Goal: Task Accomplishment & Management: Complete application form

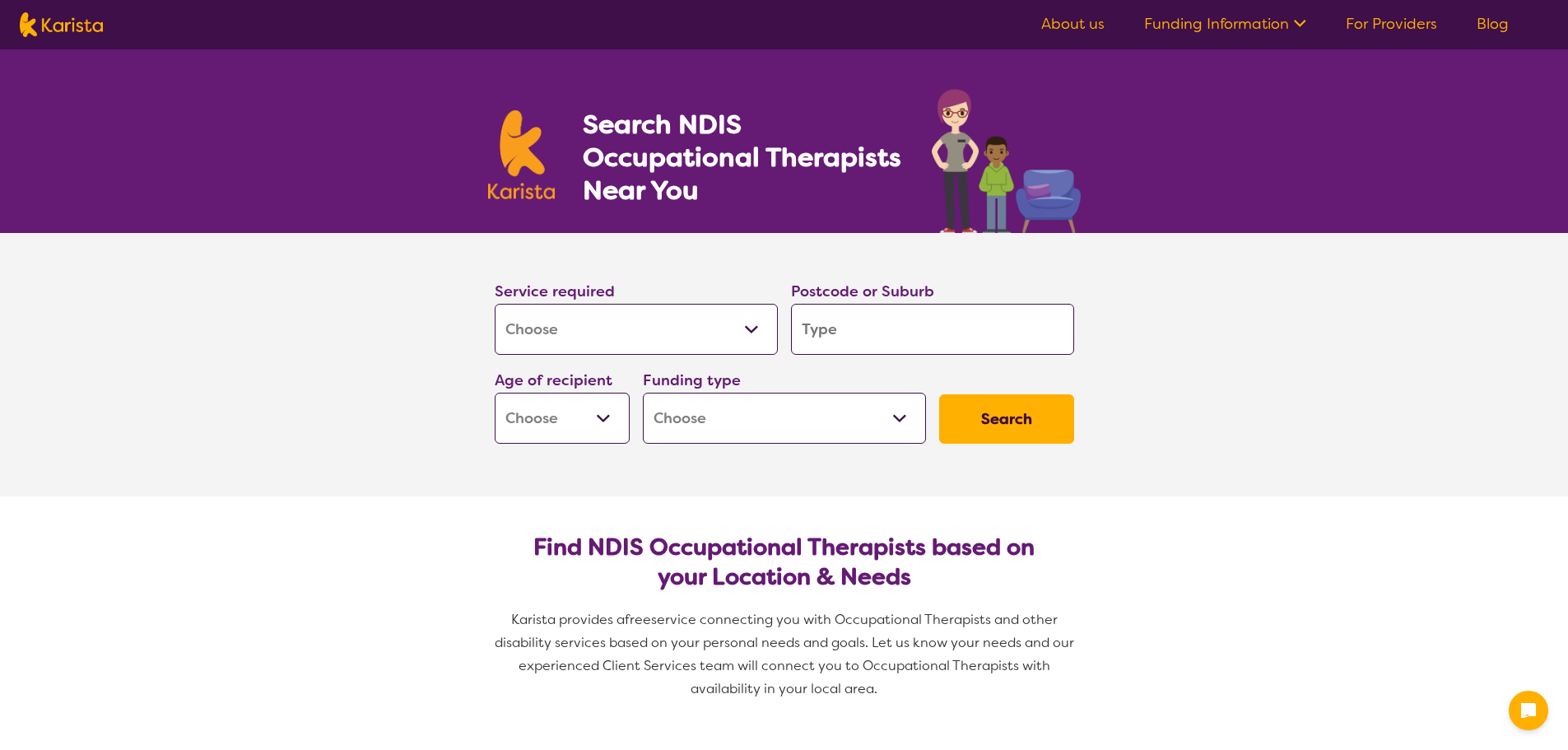
select select "[MEDICAL_DATA]"
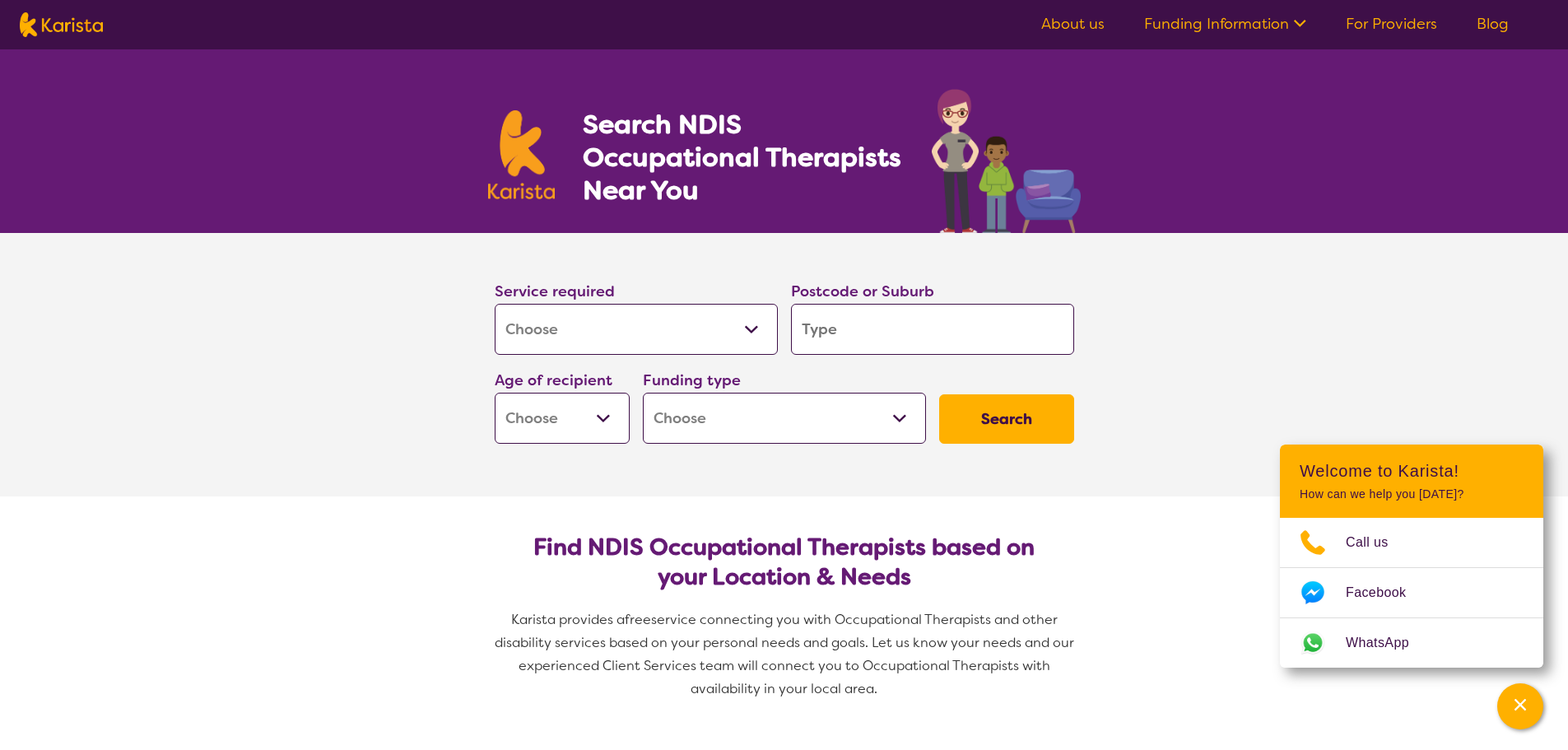
click at [1402, 17] on link "For Providers" at bounding box center [1392, 23] width 91 height 20
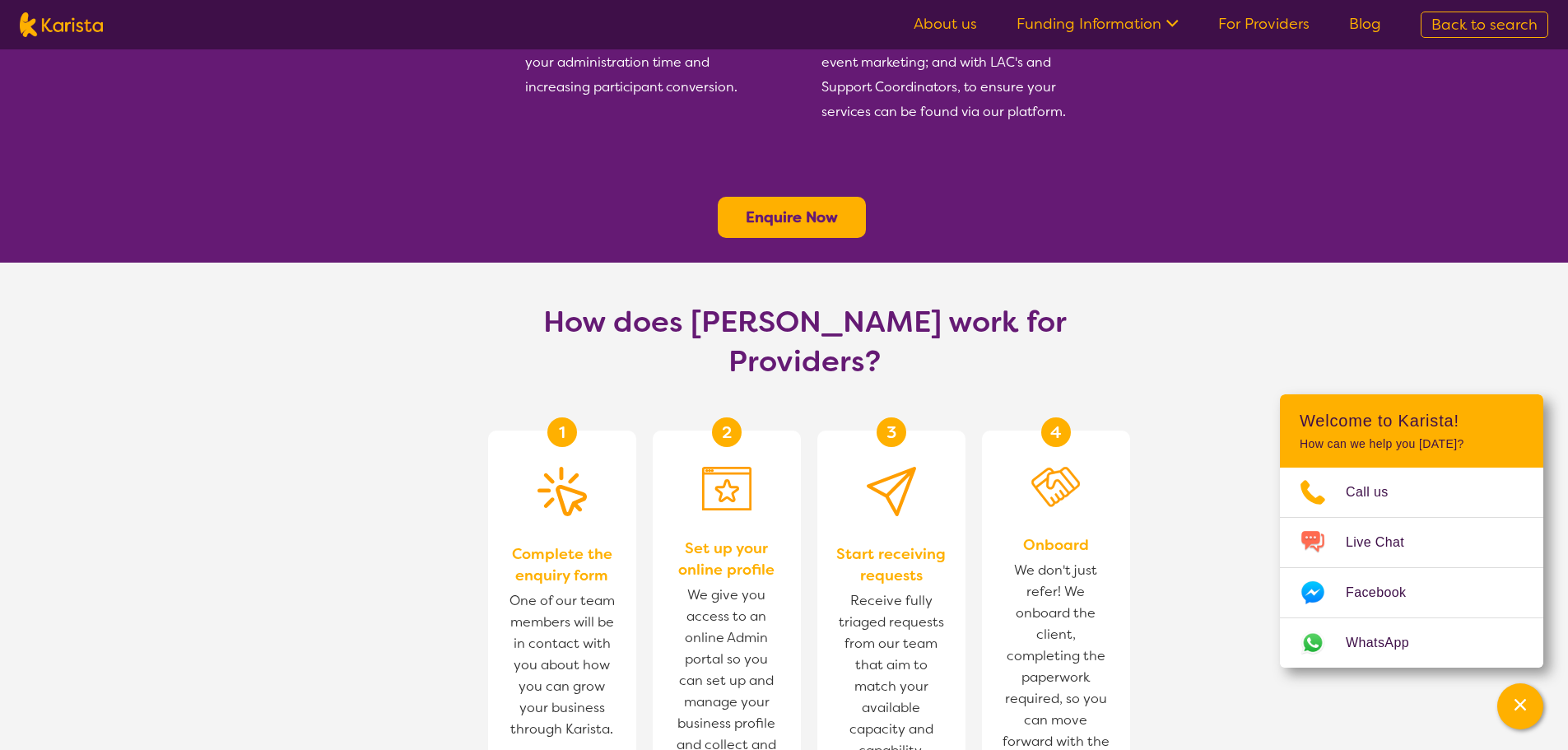
scroll to position [412, 0]
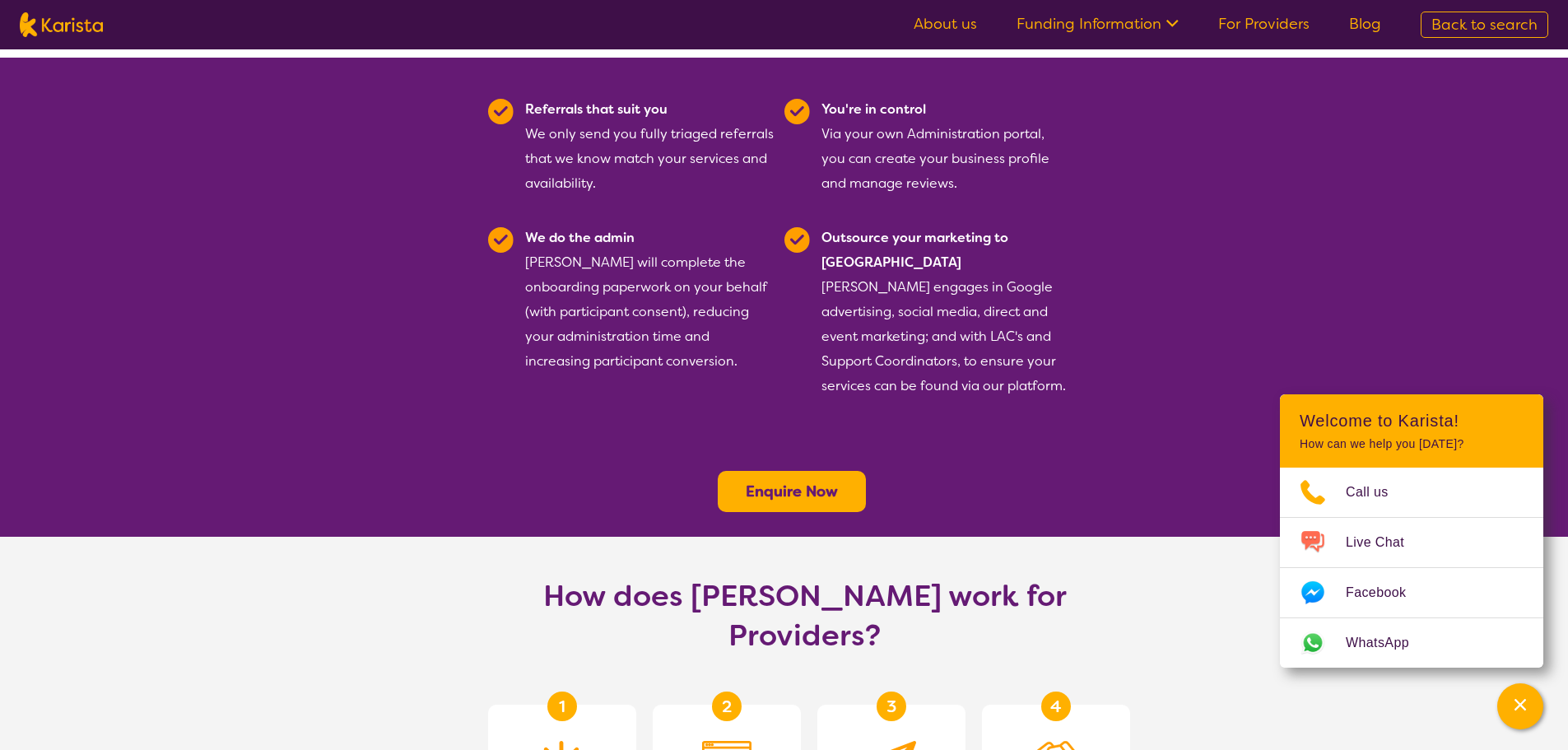
click at [796, 482] on b "Enquire Now" at bounding box center [791, 491] width 92 height 20
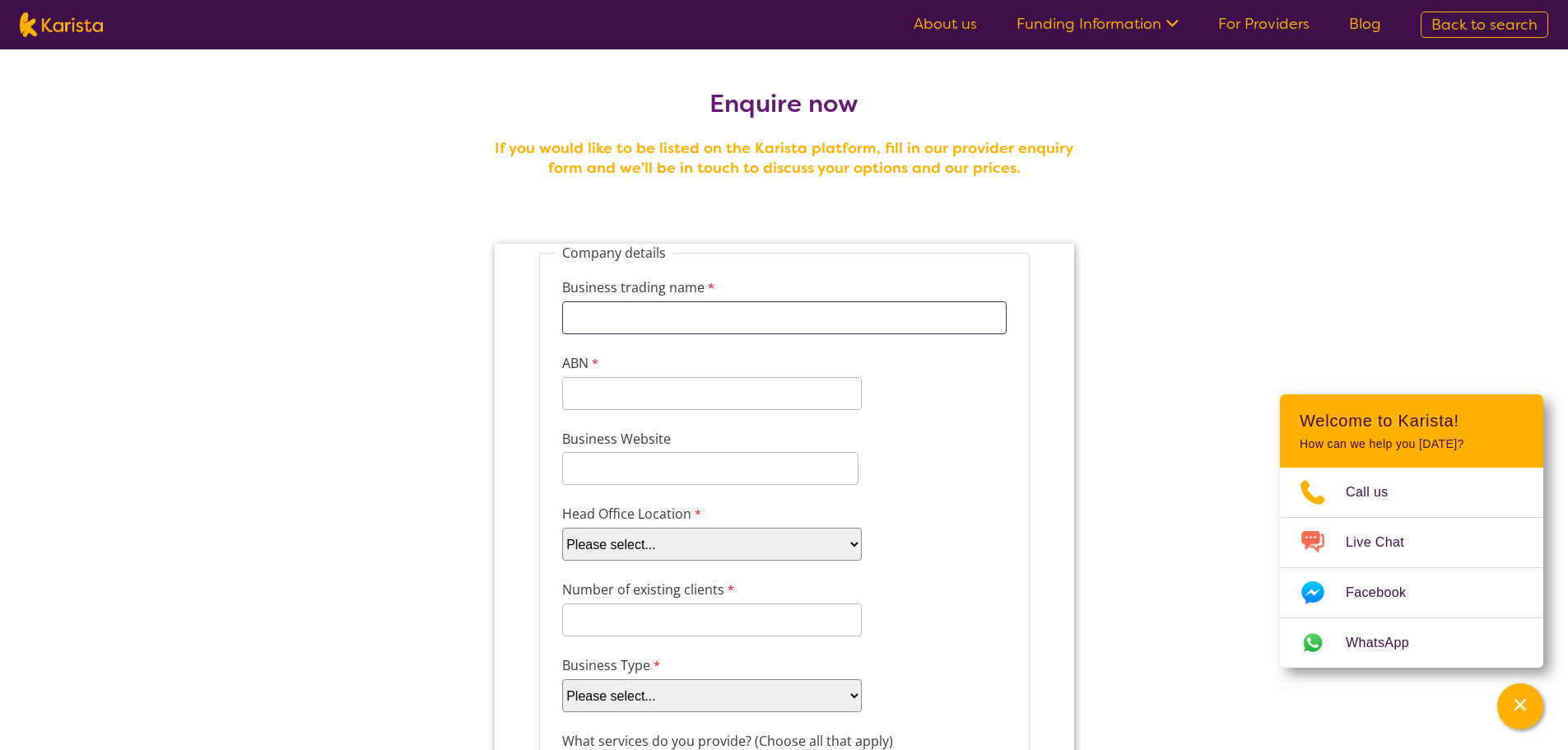
click at [677, 314] on input "Business trading name" at bounding box center [784, 318] width 445 height 33
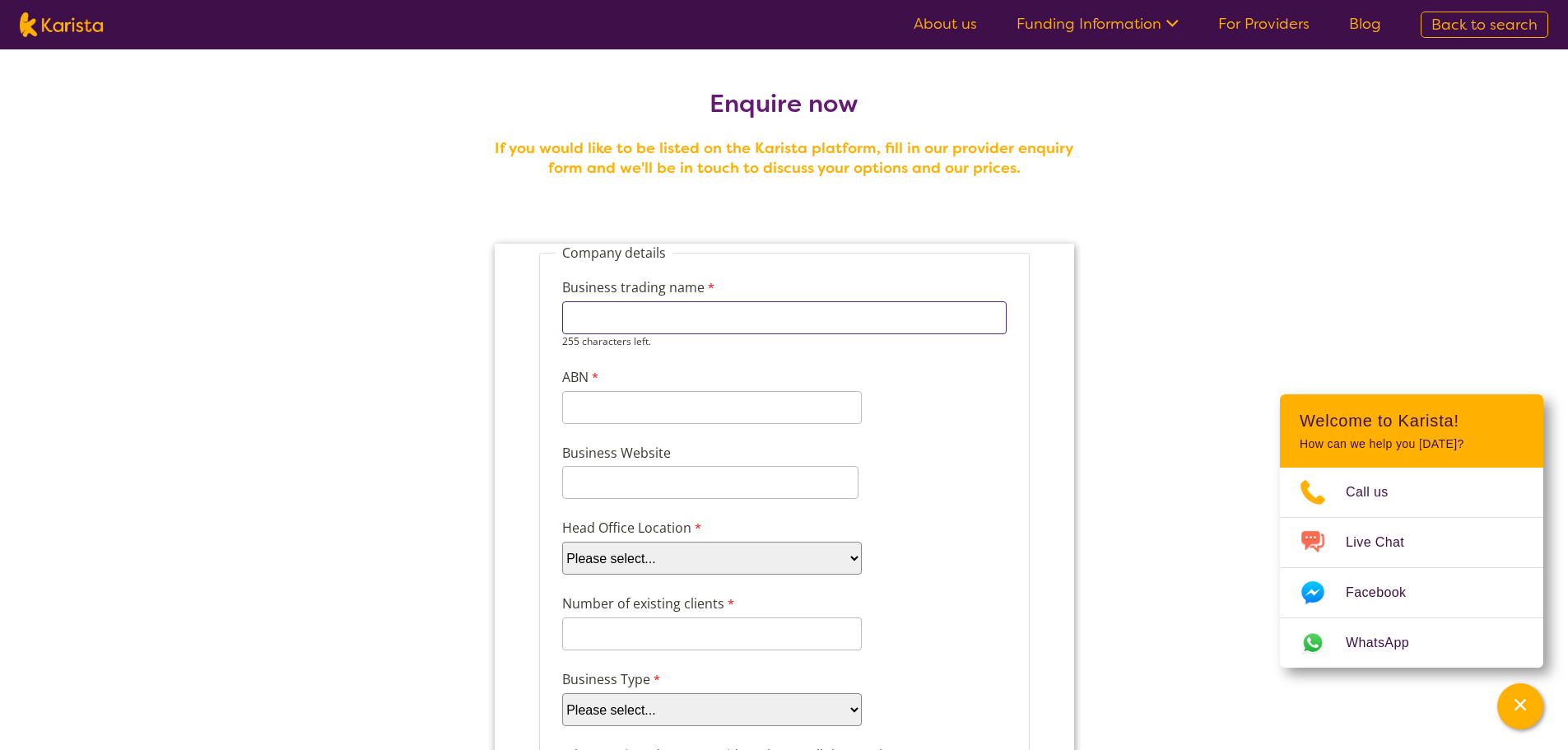
type input "Hippo Support"
click at [670, 412] on div "11 characters left." at bounding box center [711, 400] width 300 height 47
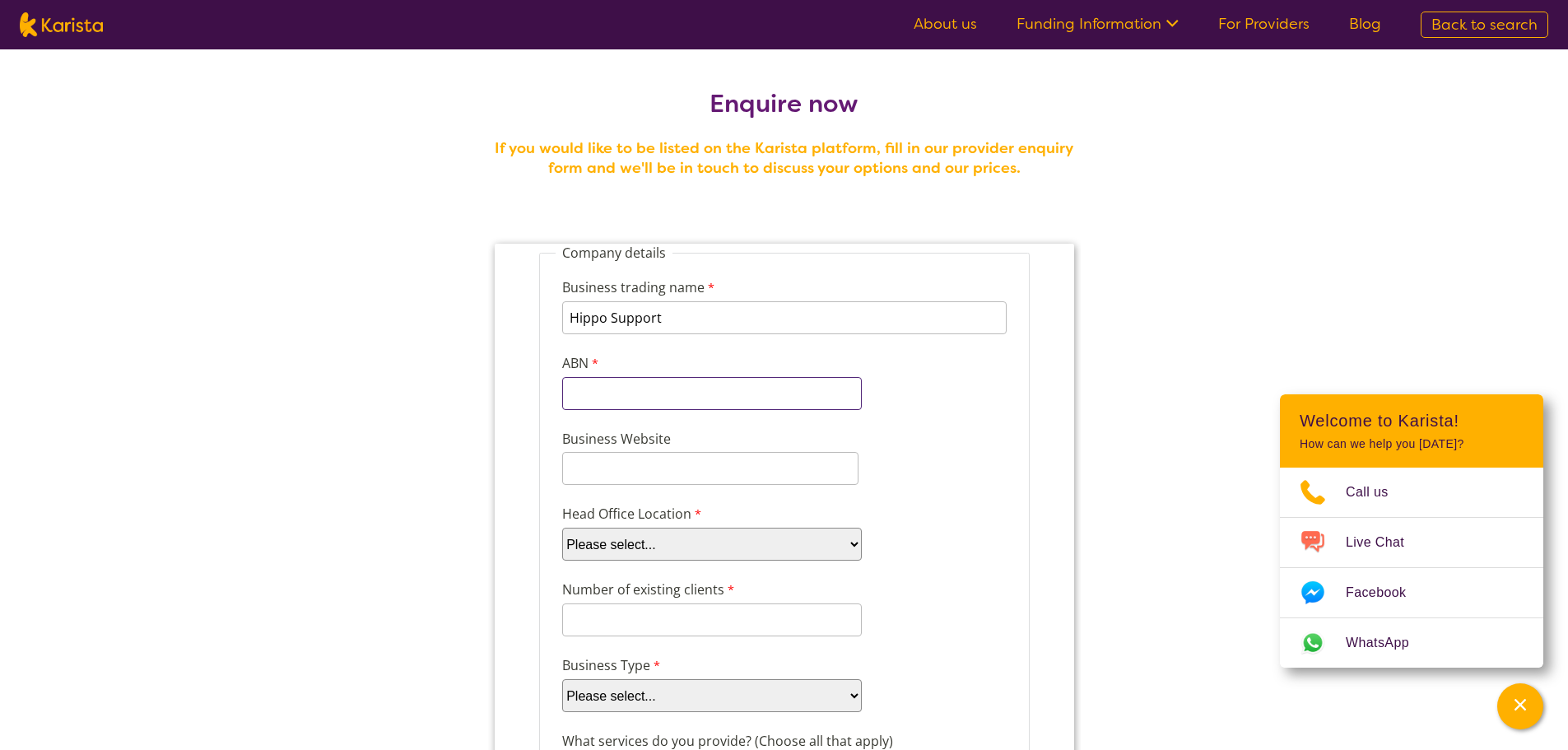
click at [629, 387] on input "ABN" at bounding box center [711, 393] width 300 height 33
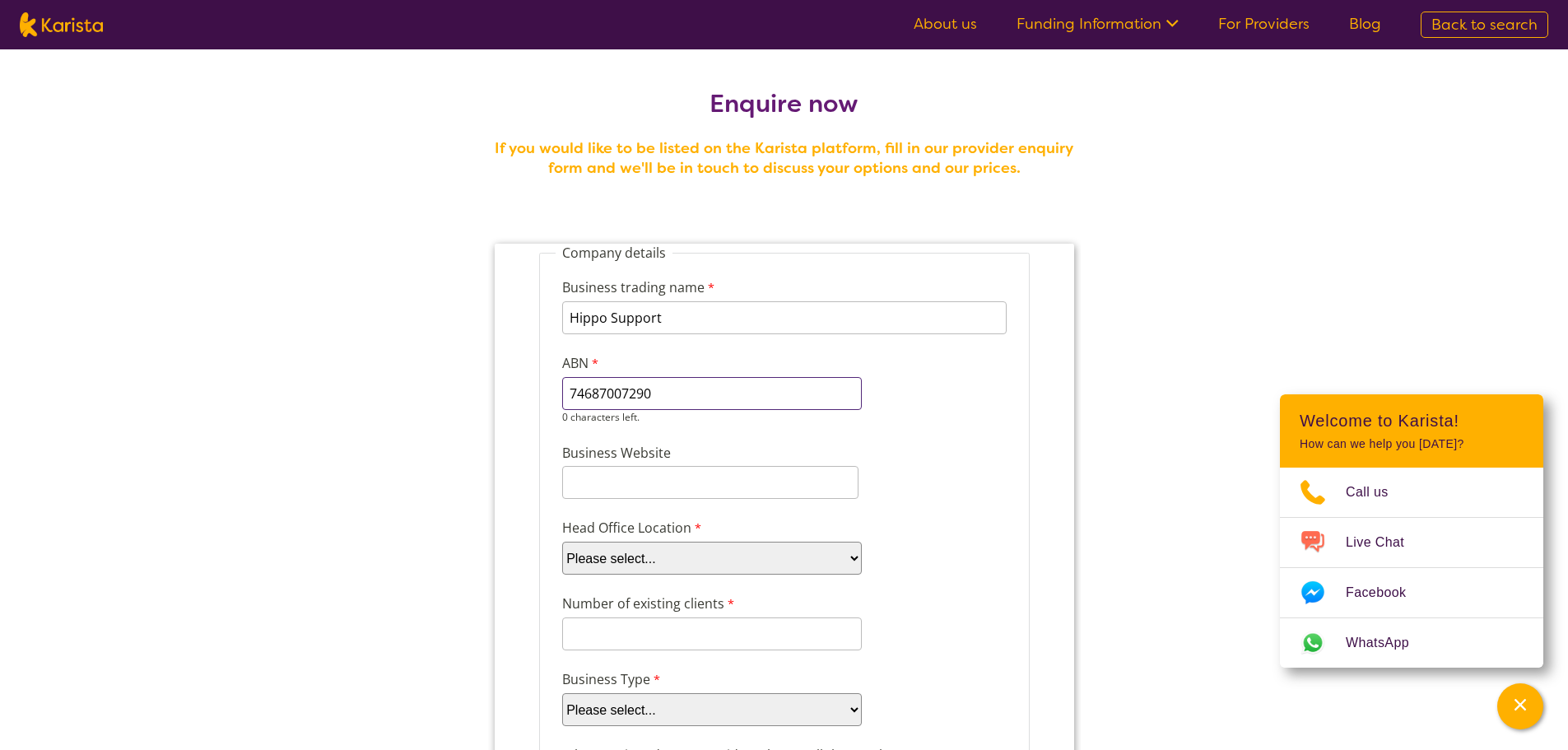
type input "74687007290"
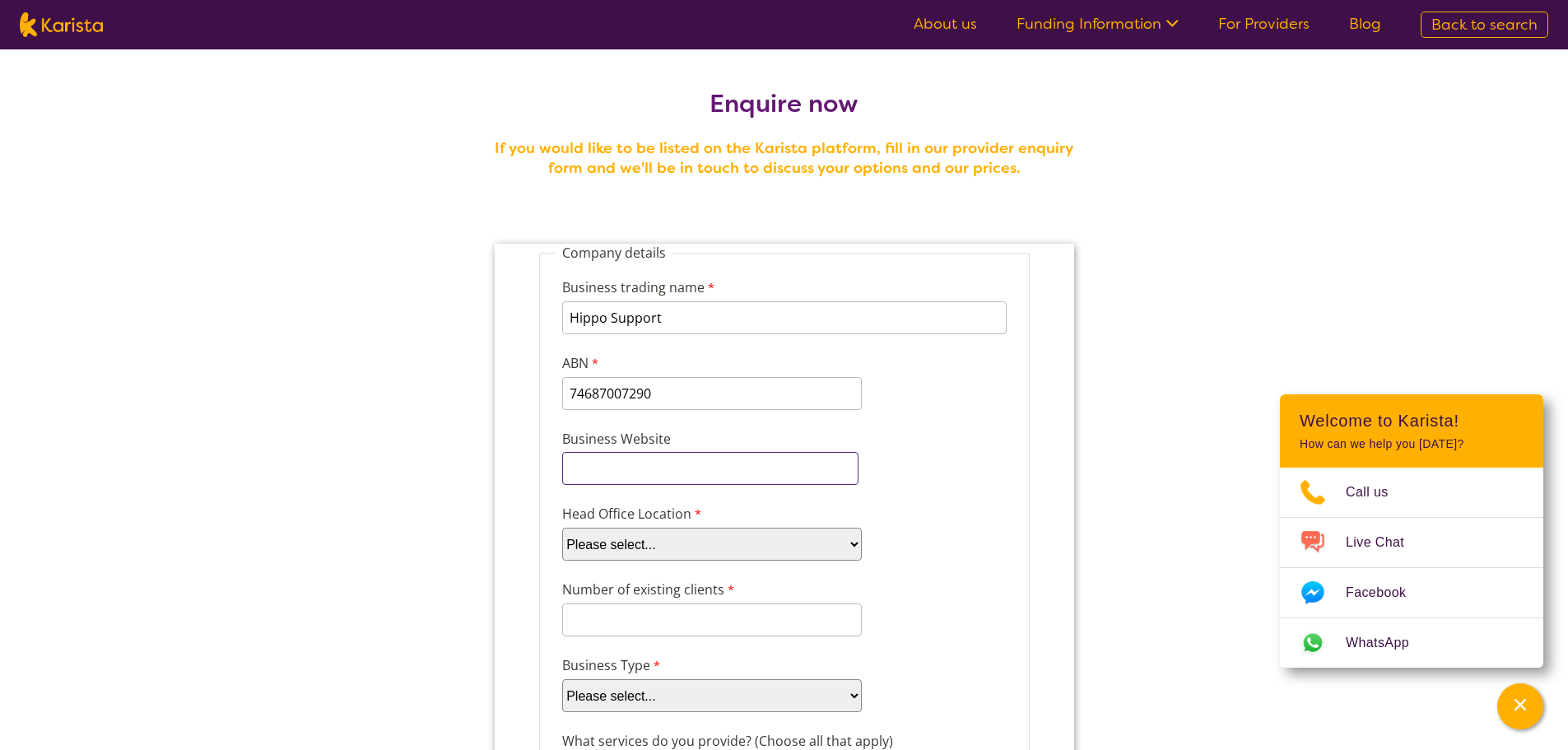
click at [632, 472] on input "Business Website" at bounding box center [709, 468] width 297 height 33
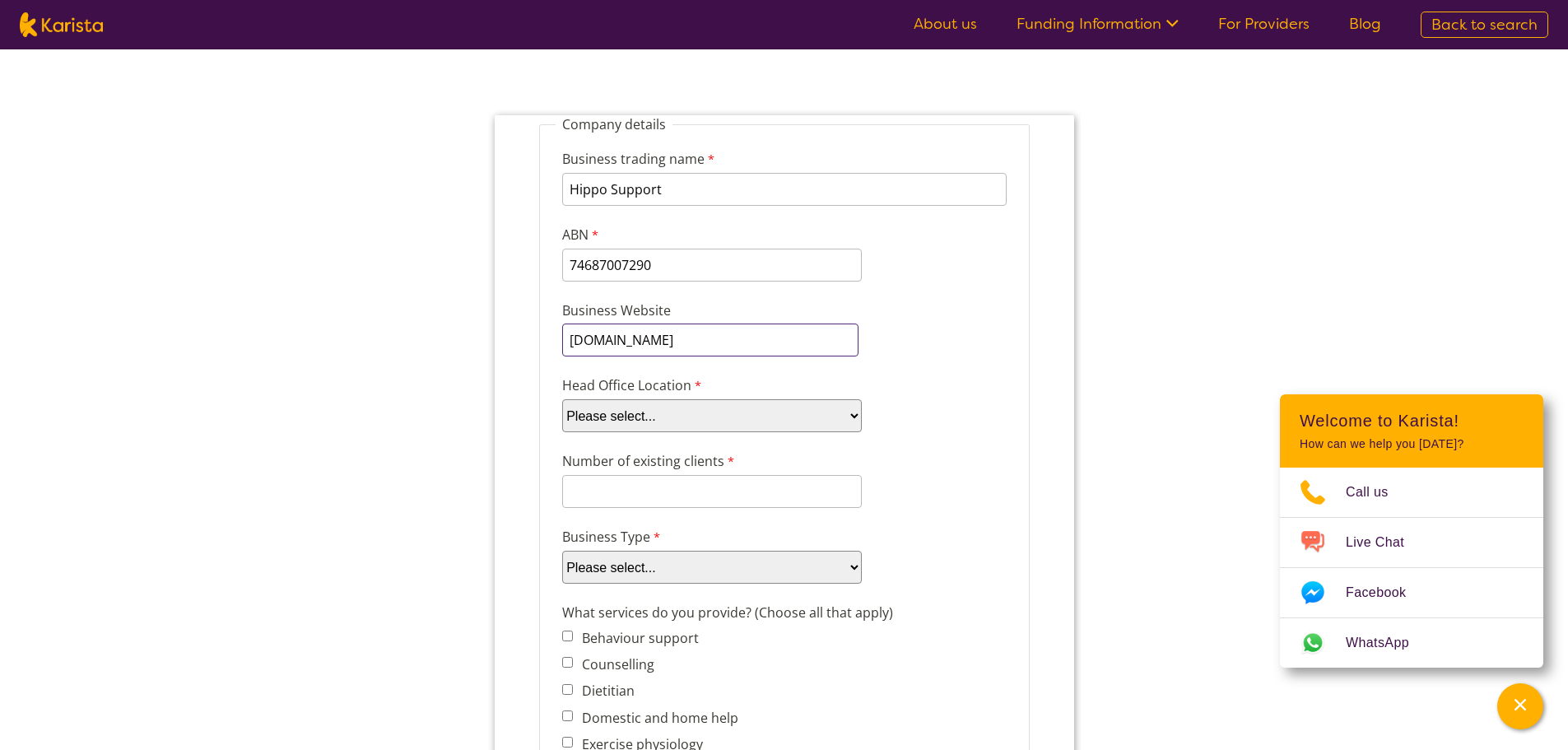
scroll to position [274, 0]
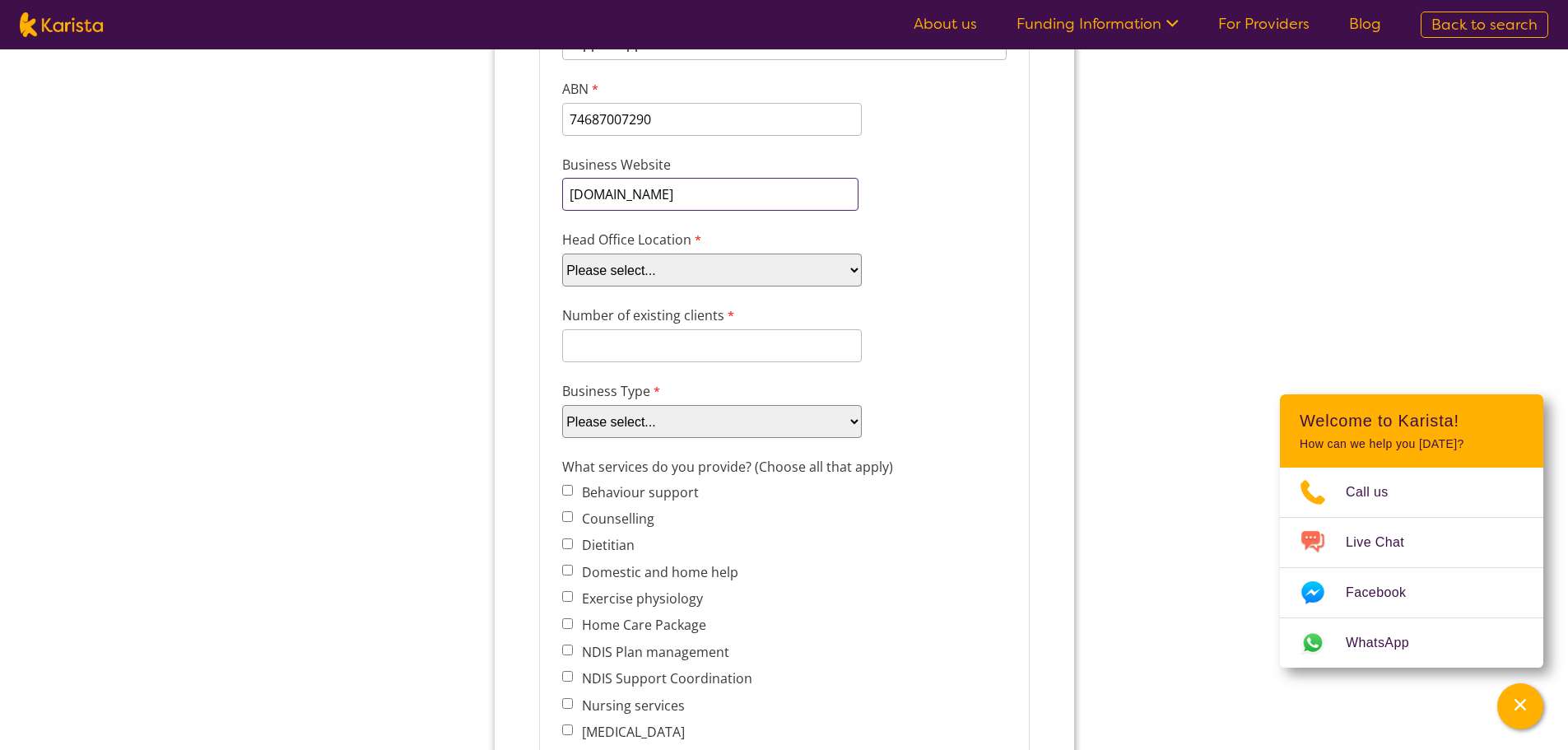
type input "www.hipposupport.org"
click at [642, 266] on select "Please select... ACT NSW NT QLD SA TAS VIC WA" at bounding box center [711, 270] width 300 height 33
select select "tfa_97"
click at [561, 286] on select "Please select... ACT NSW NT QLD SA TAS VIC WA" at bounding box center [711, 270] width 300 height 33
click at [657, 346] on input "Number of existing clients" at bounding box center [711, 346] width 300 height 33
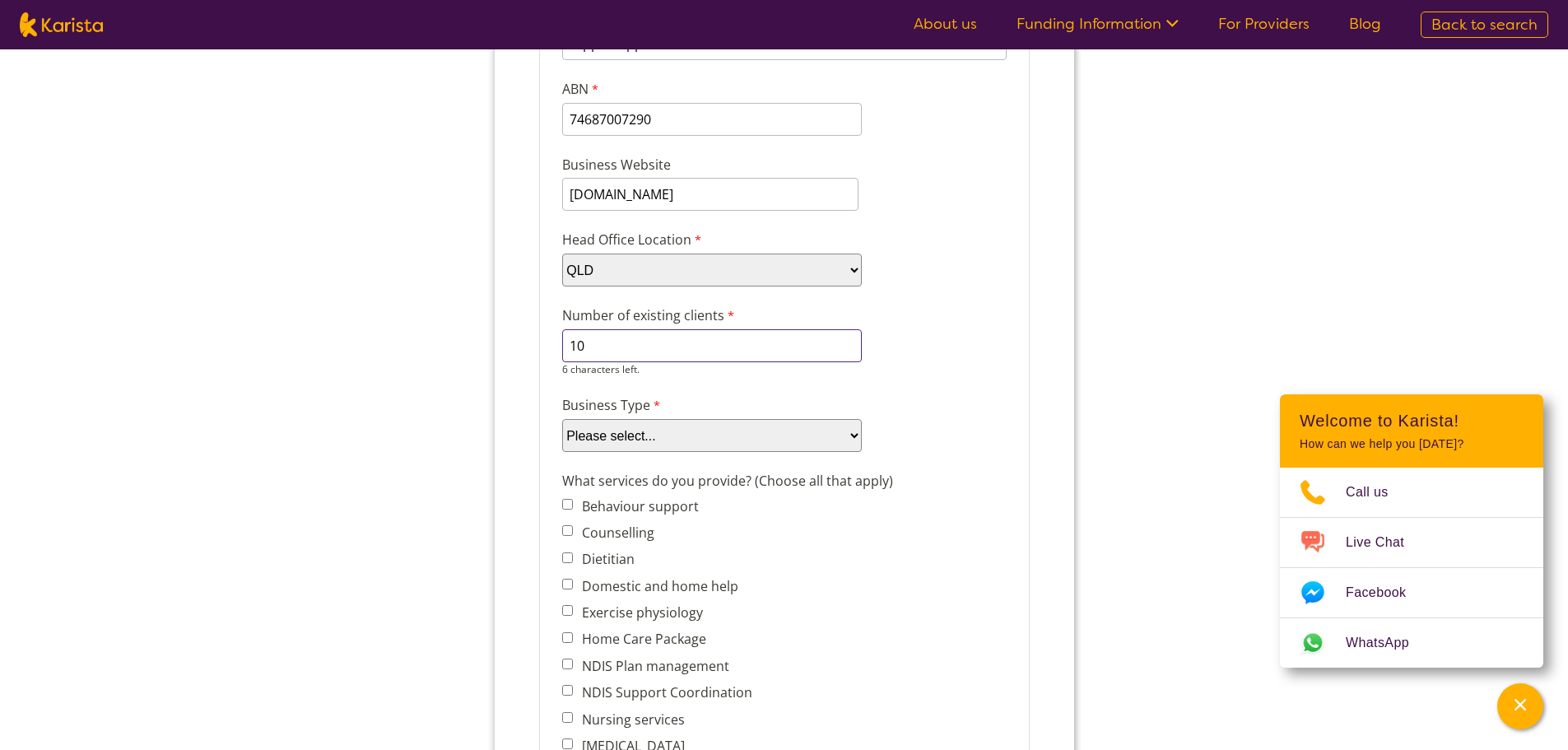
type input "10"
click at [677, 429] on select "Please select... Company Individual/Sole Trader Other (please specify)" at bounding box center [711, 435] width 300 height 33
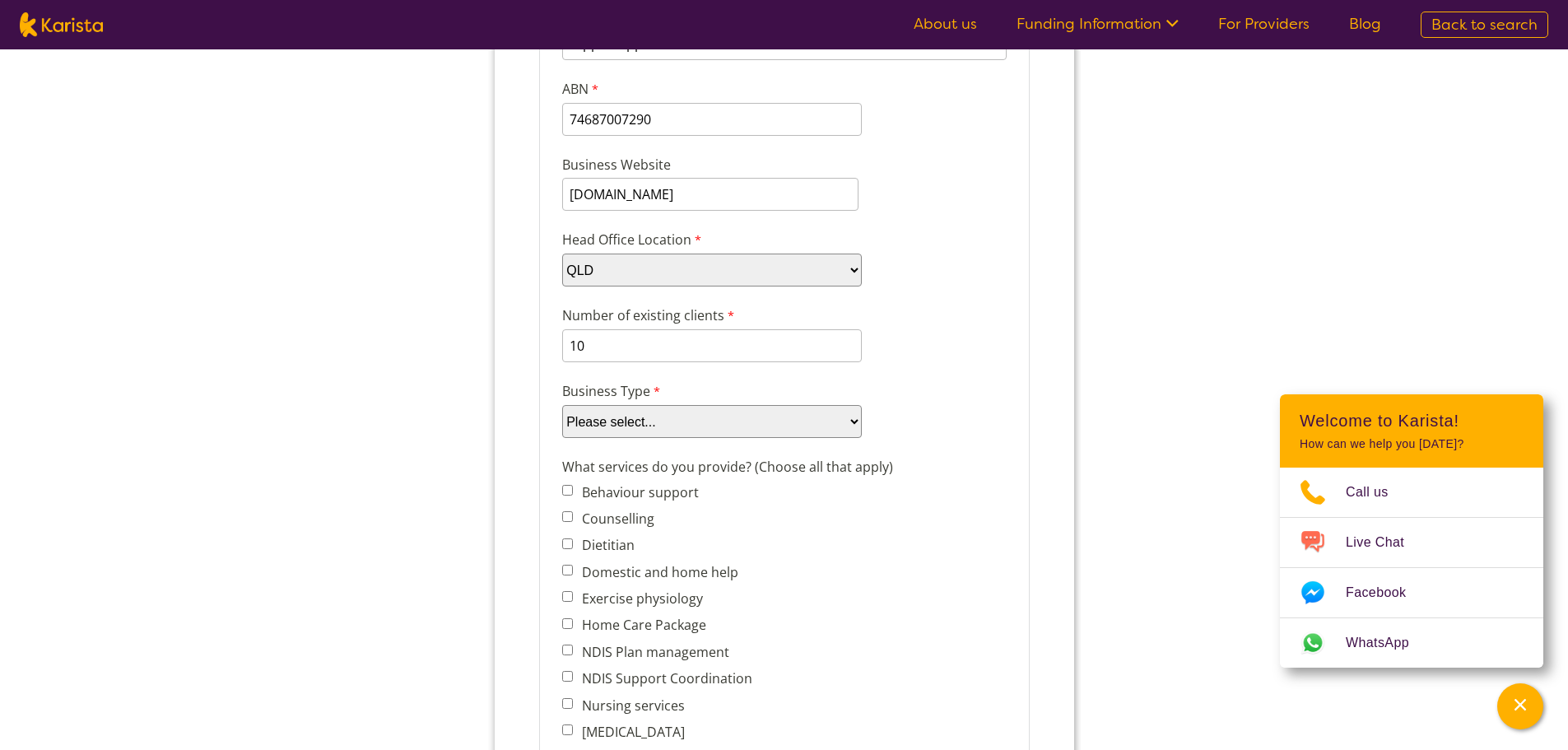
select select "tfa_87"
click at [561, 438] on select "Please select... Company Individual/Sole Trader Other (please specify)" at bounding box center [711, 422] width 300 height 33
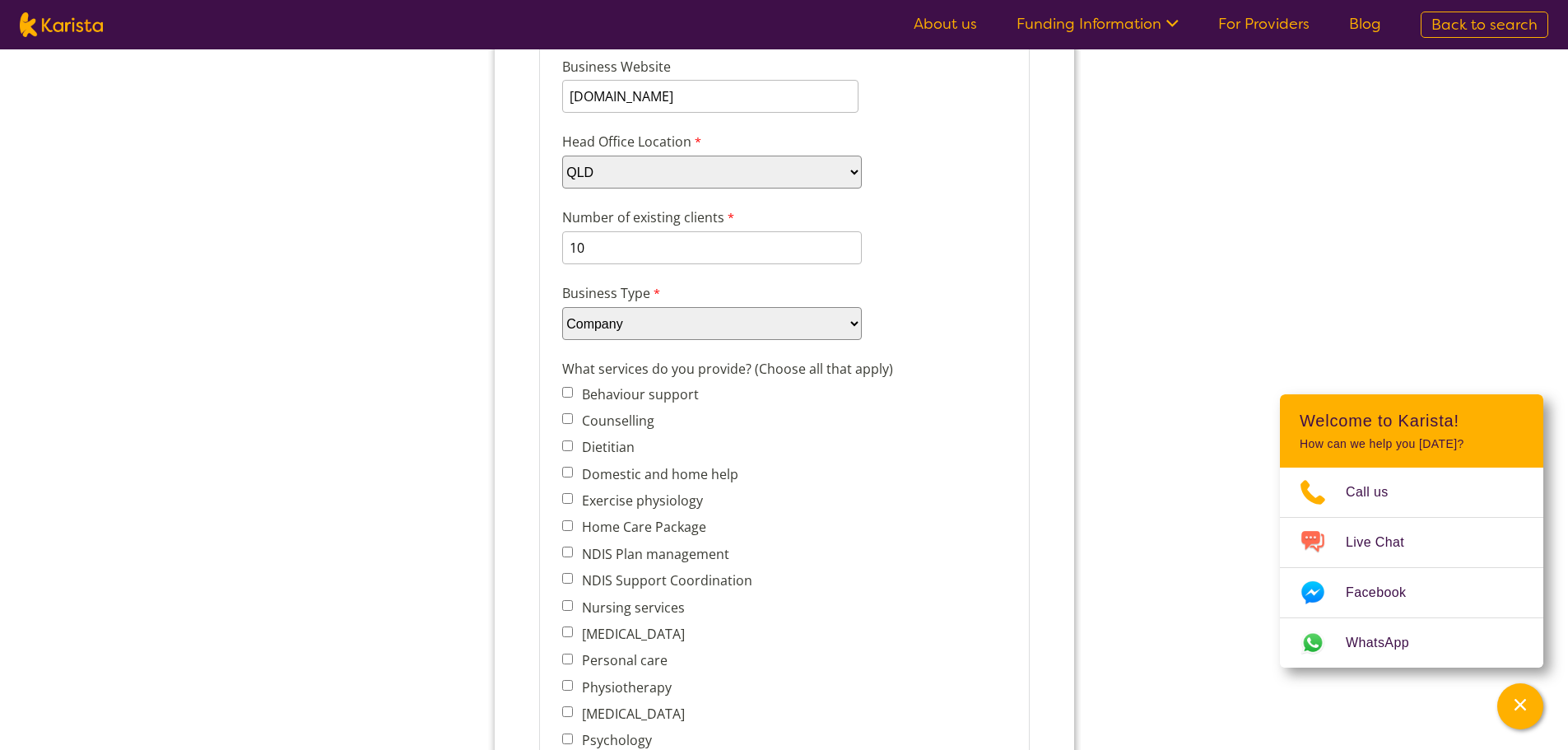
scroll to position [412, 0]
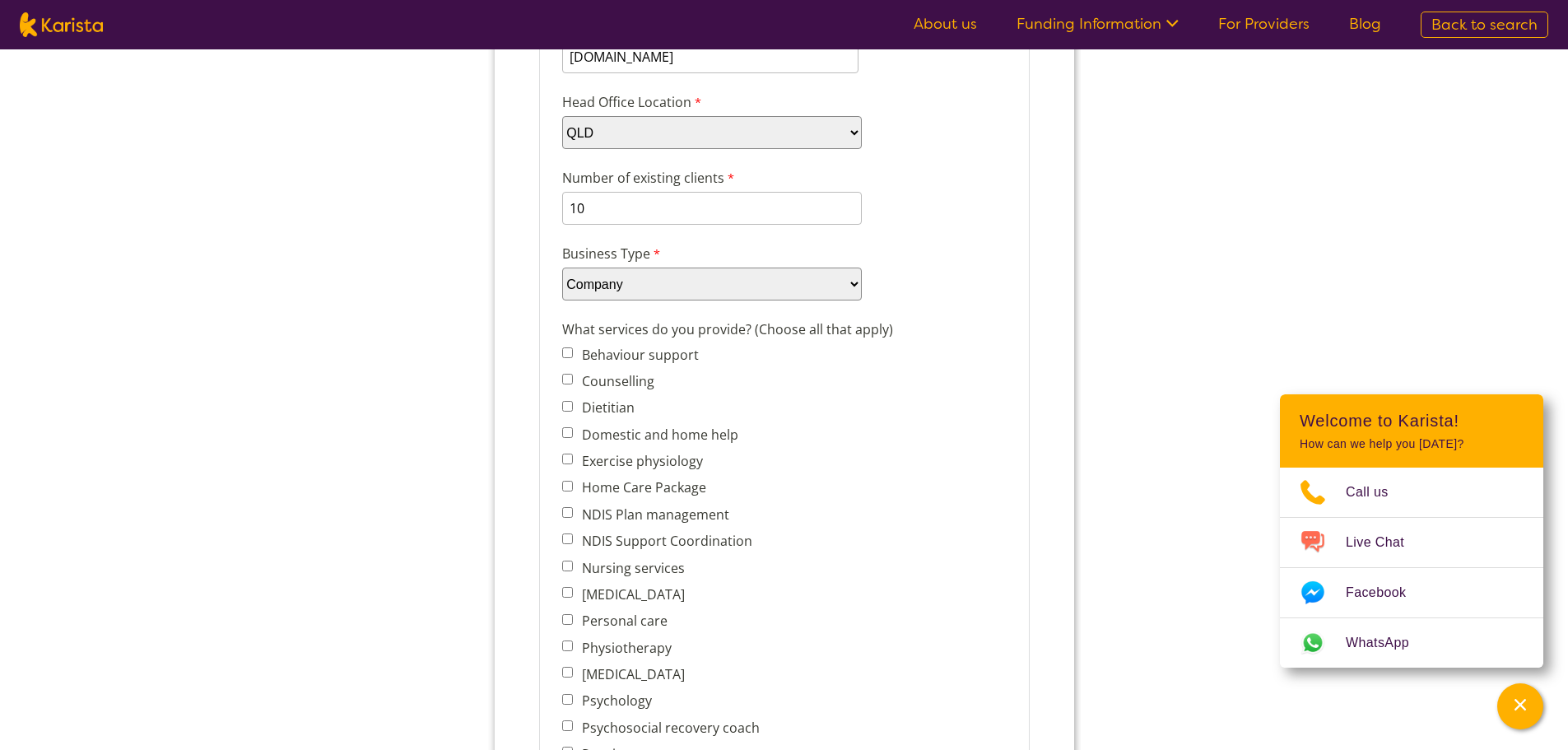
click at [576, 348] on label "Behaviour support" at bounding box center [636, 354] width 122 height 18
click at [572, 348] on input "Behaviour support" at bounding box center [566, 353] width 10 height 10
checkbox input "true"
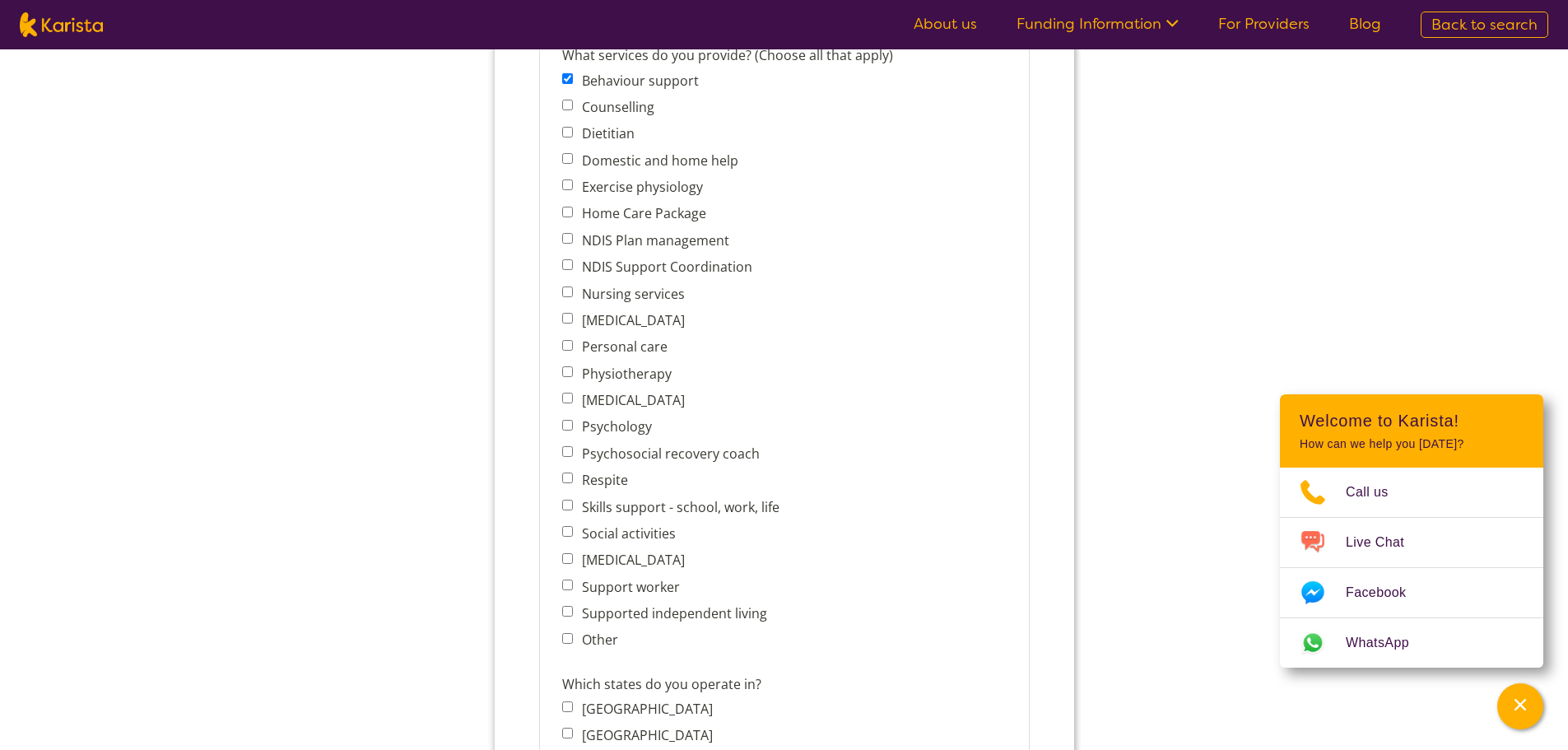
scroll to position [549, 0]
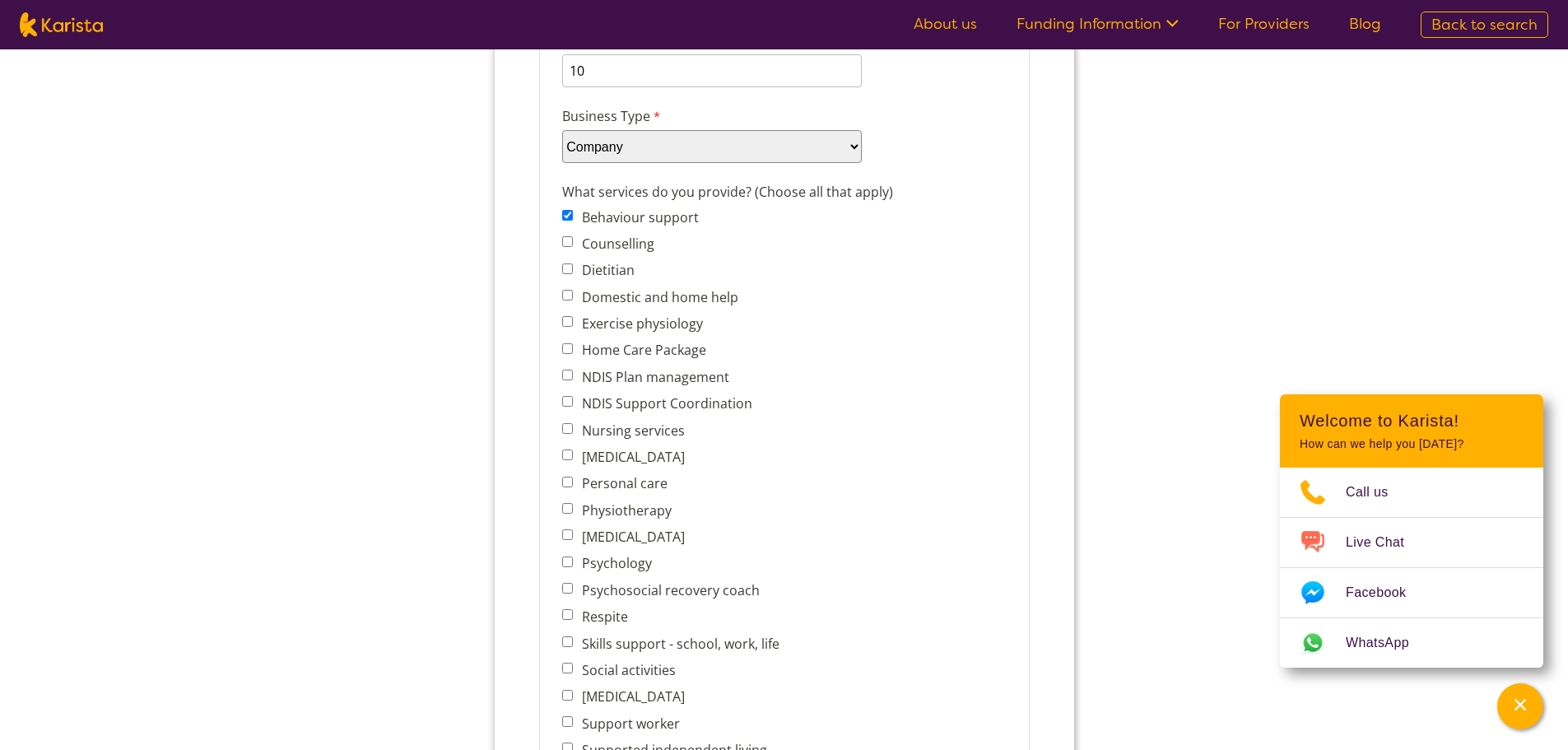
click at [571, 399] on input "NDIS Support Coordination" at bounding box center [566, 401] width 10 height 10
checkbox input "true"
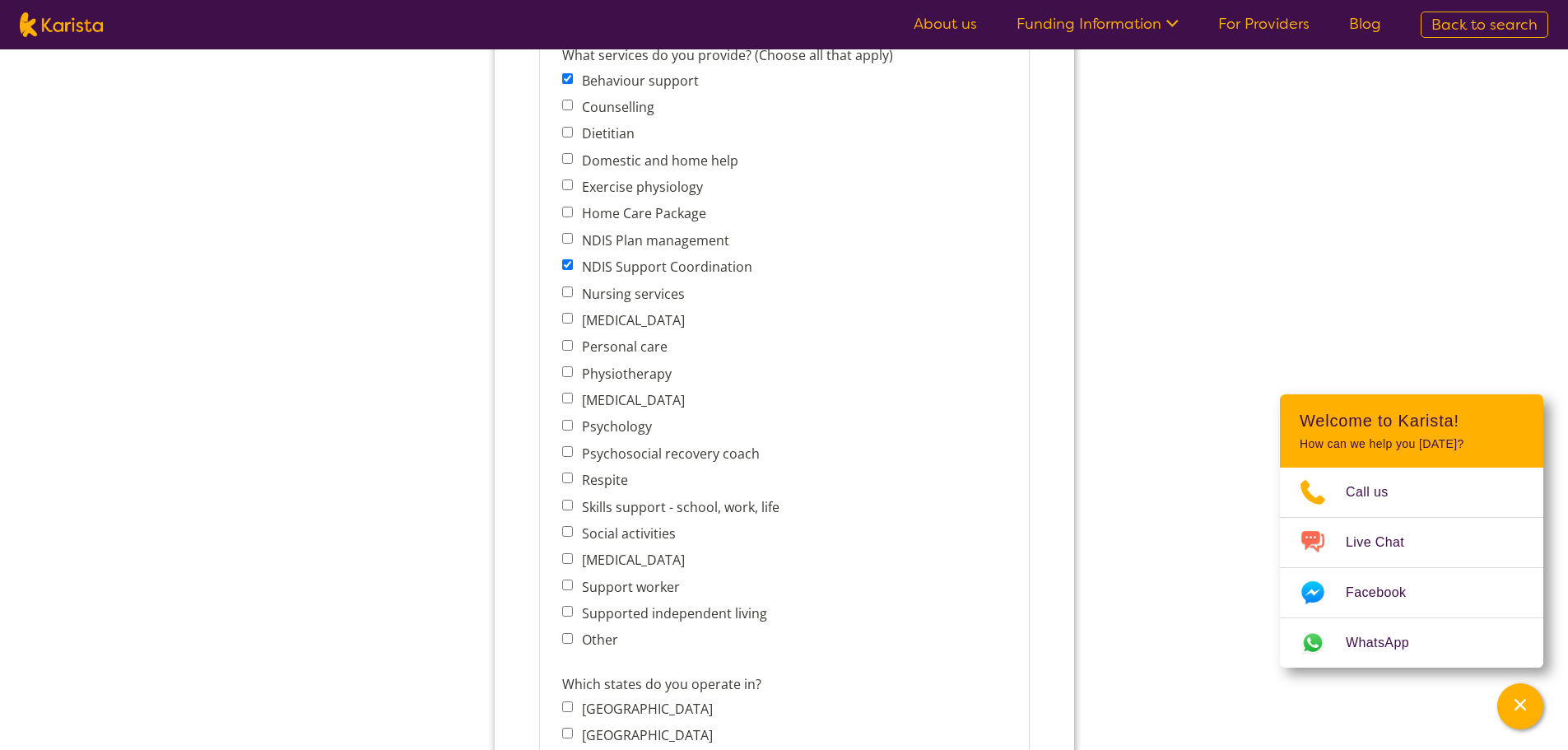
click at [569, 320] on input "[MEDICAL_DATA]" at bounding box center [566, 318] width 10 height 10
checkbox input "true"
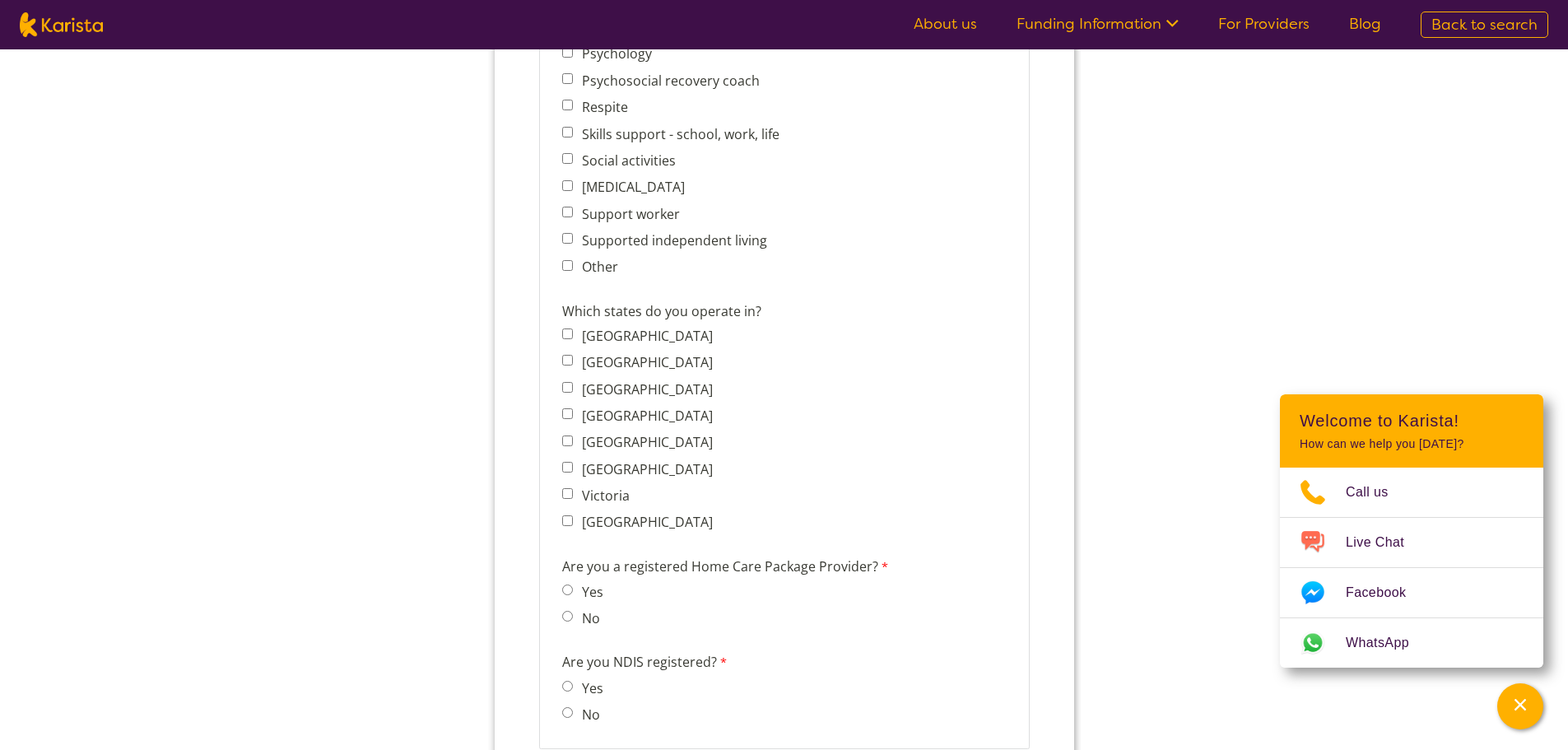
scroll to position [1097, 0]
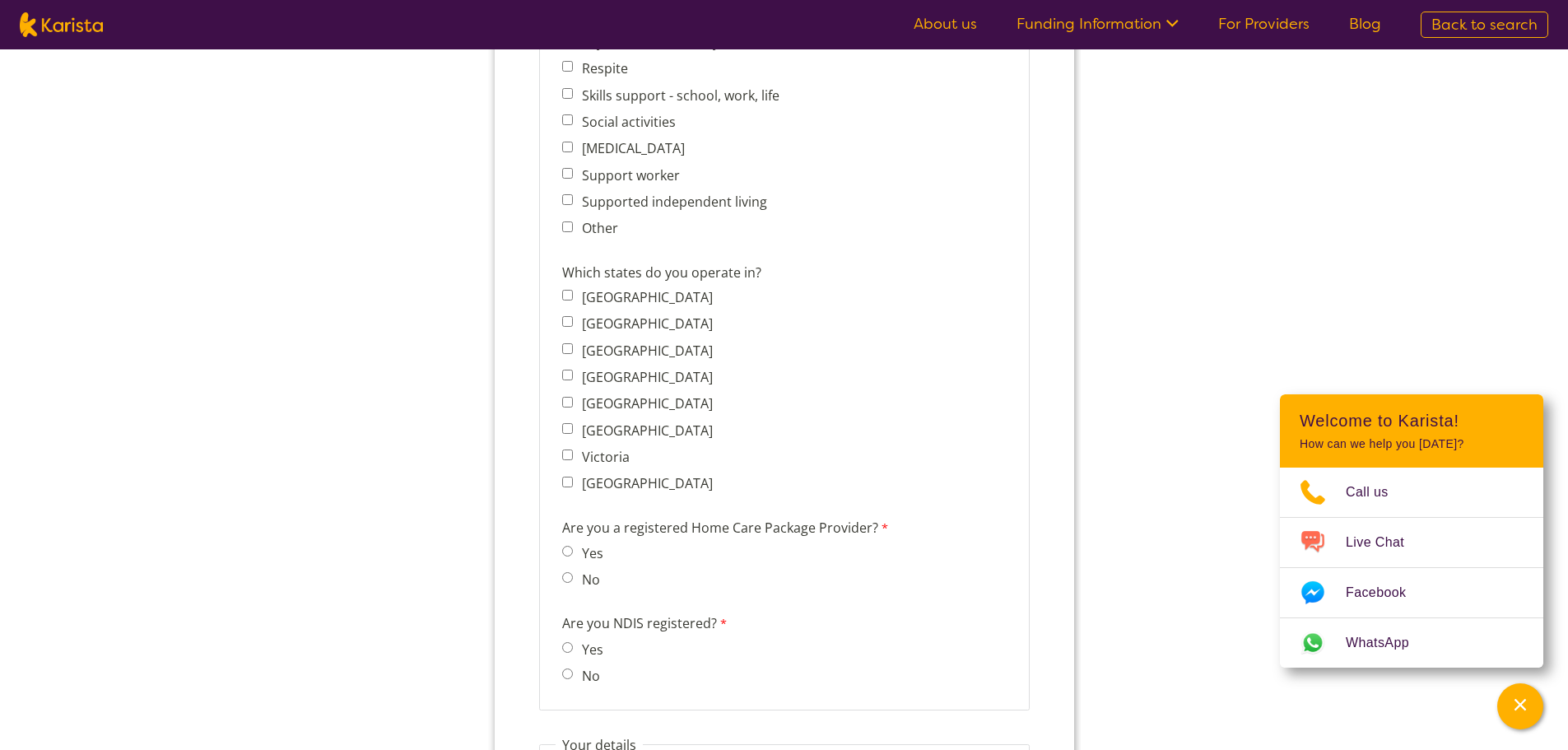
click at [565, 372] on input "Queensland" at bounding box center [566, 375] width 10 height 10
checkbox input "true"
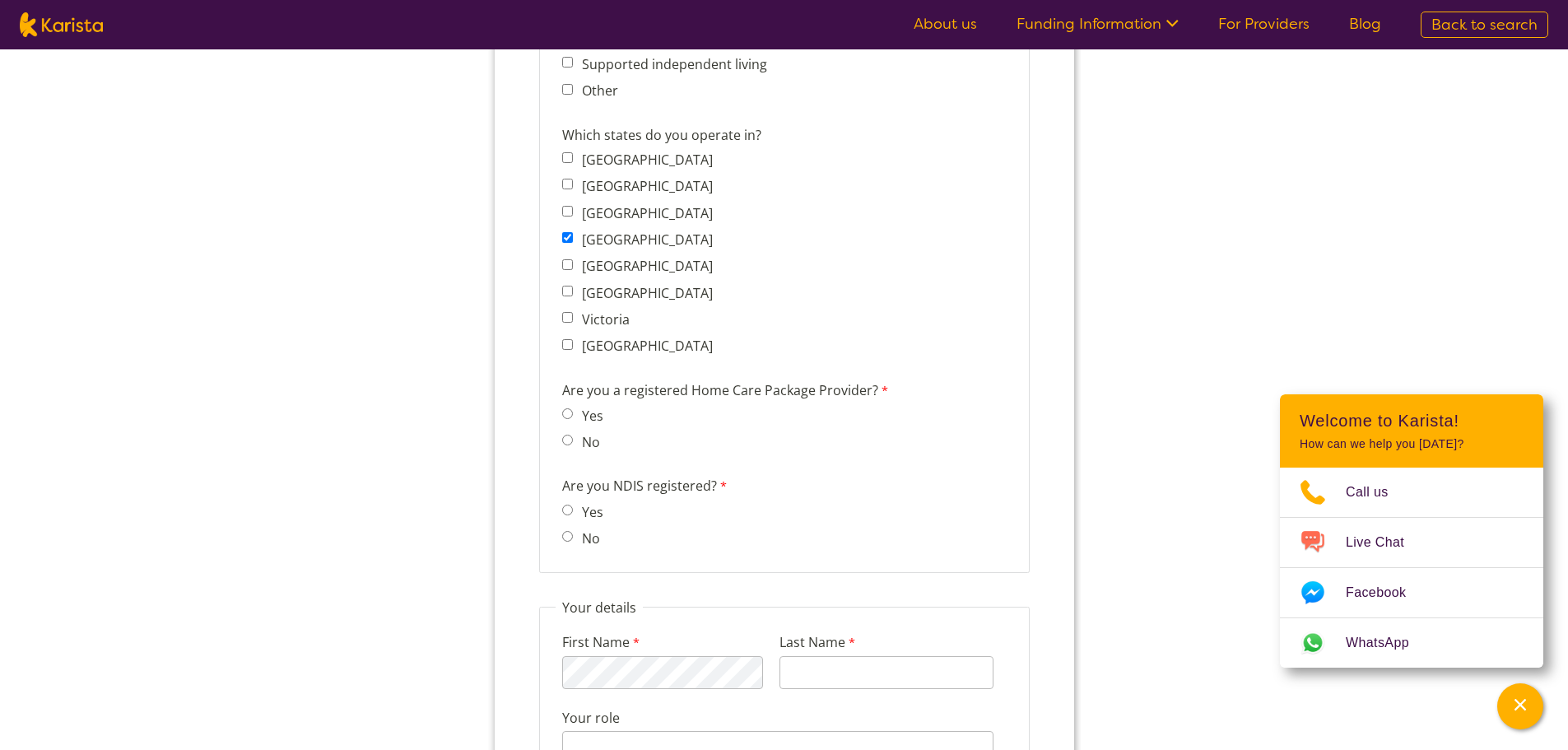
click at [567, 441] on input "No" at bounding box center [566, 440] width 10 height 10
radio input "true"
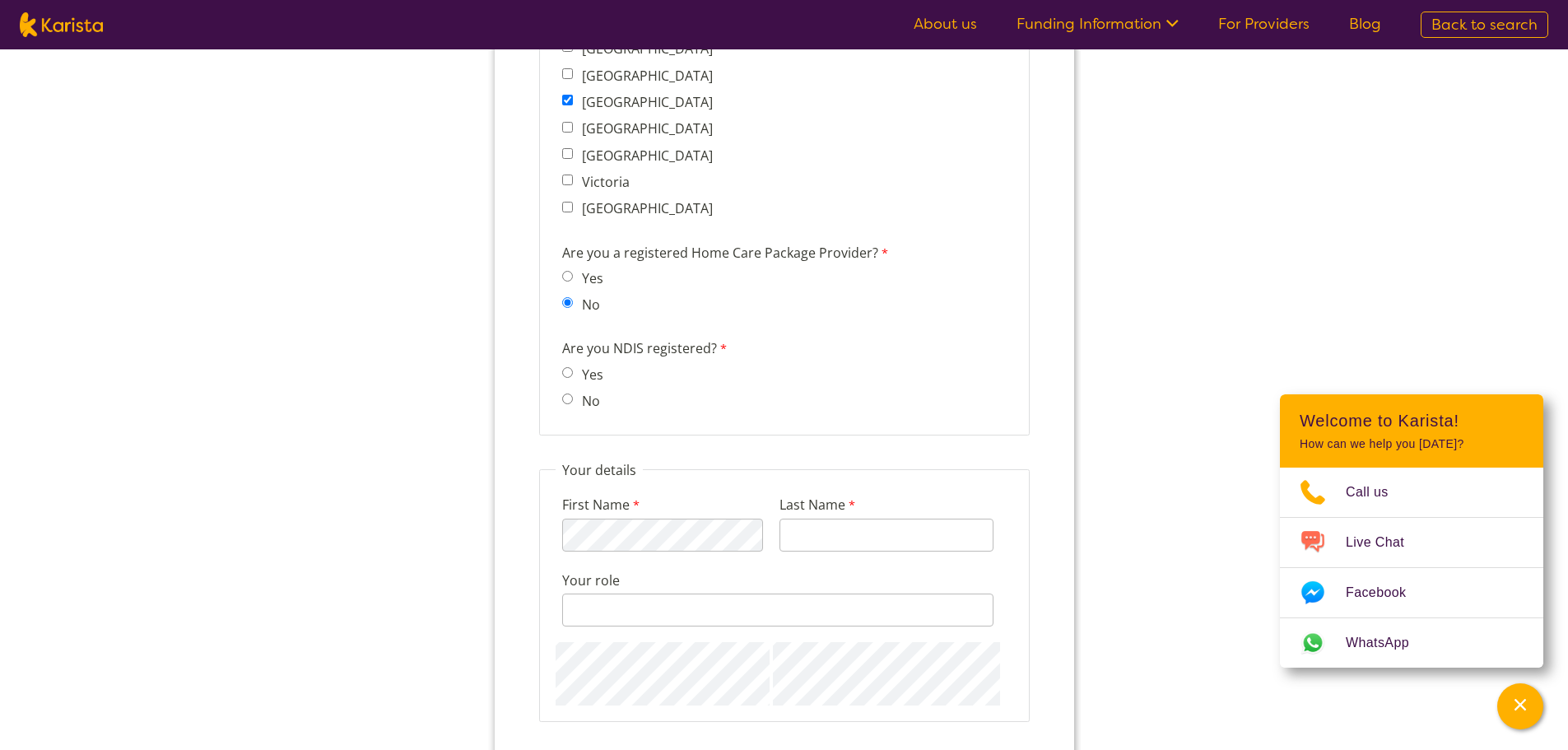
click at [568, 397] on input "No" at bounding box center [566, 399] width 10 height 10
radio input "true"
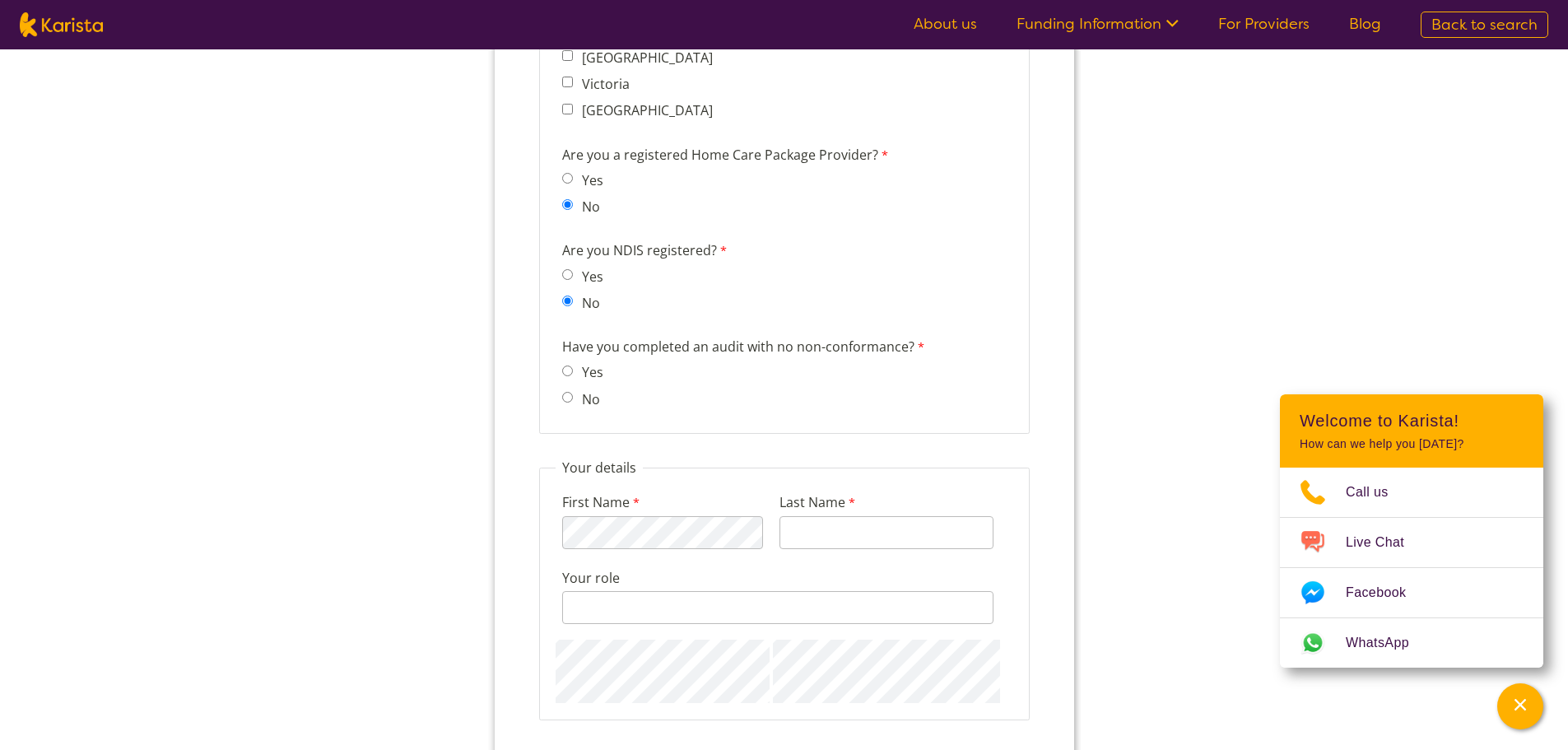
scroll to position [1509, 0]
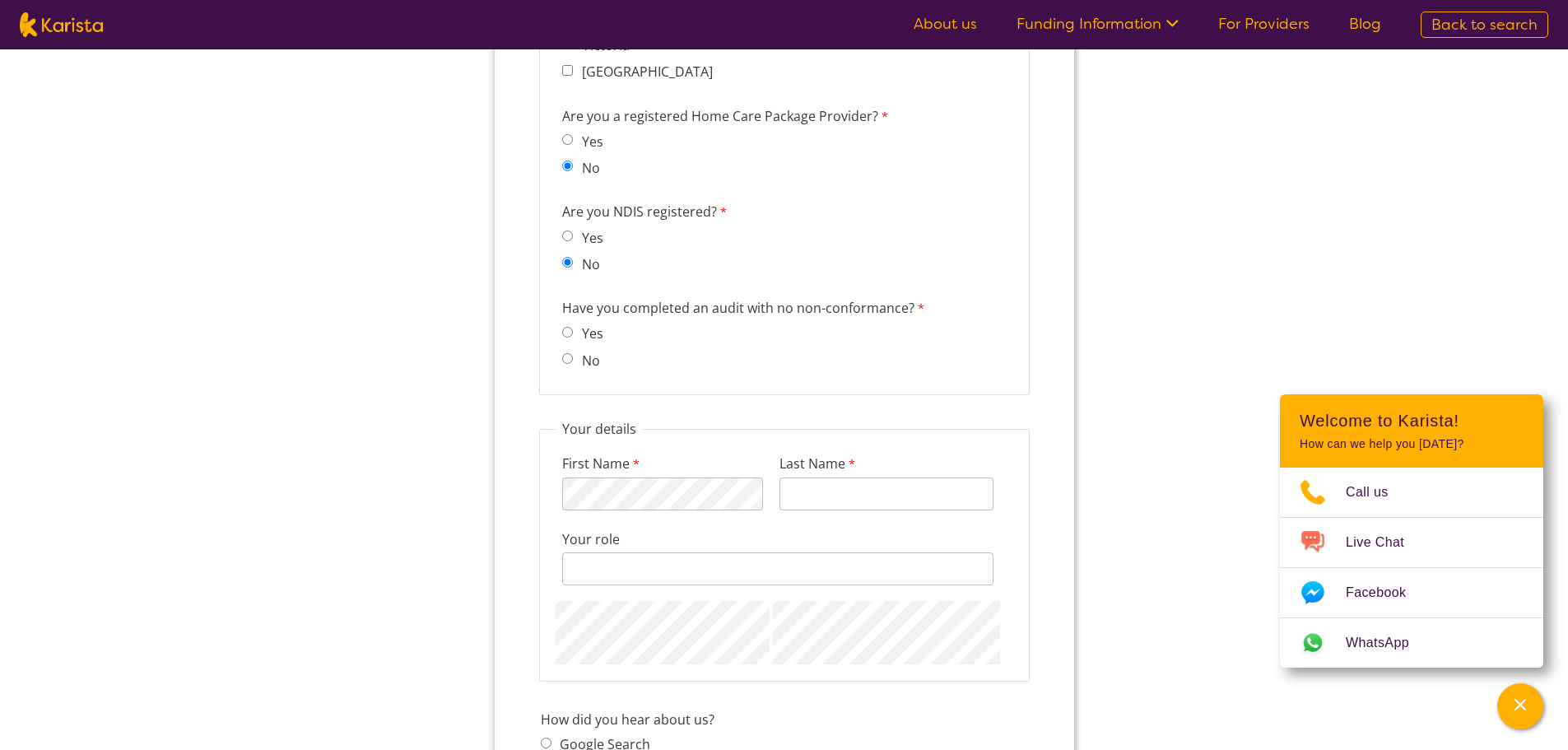
click at [568, 332] on input "Yes" at bounding box center [566, 332] width 10 height 10
radio input "true"
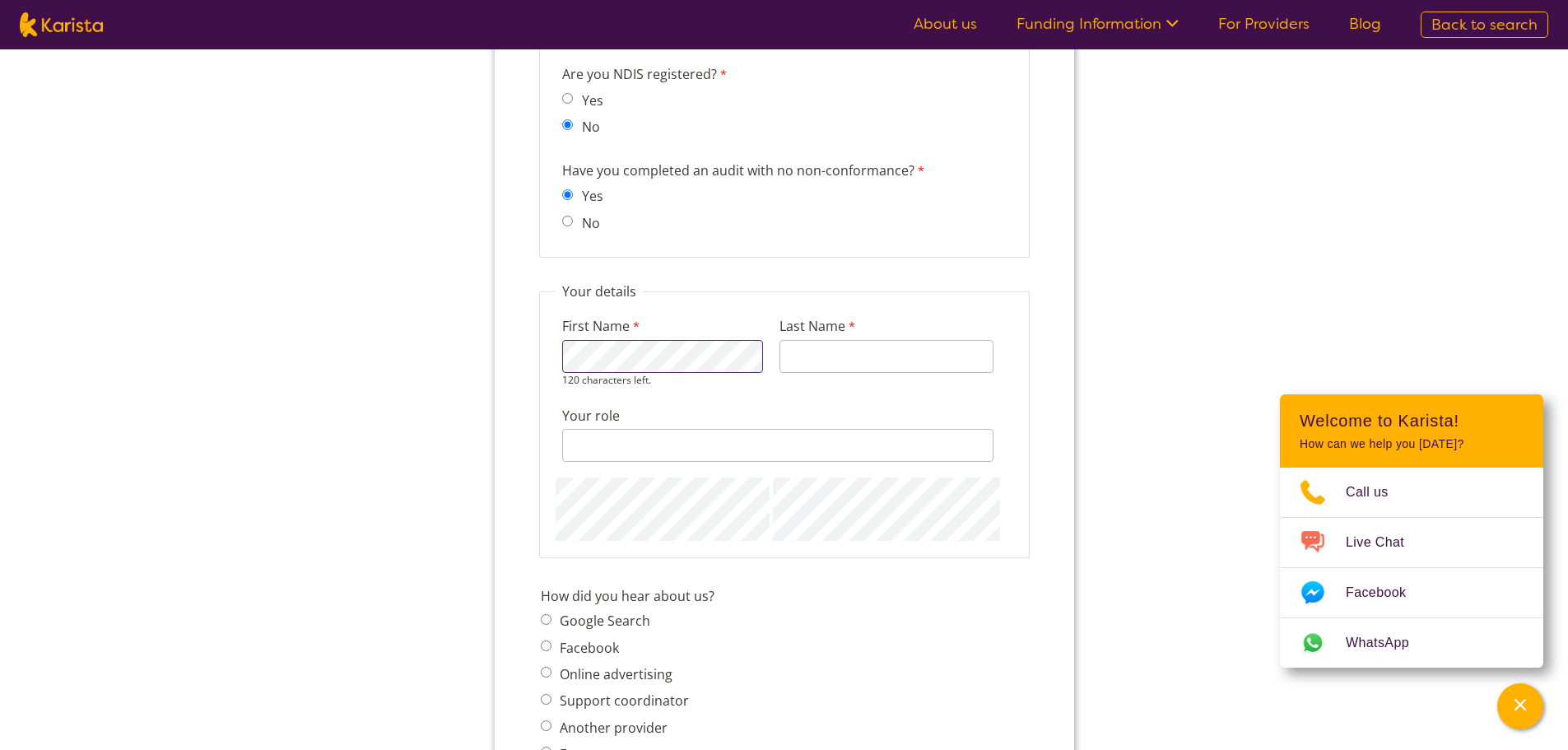
type input "Pascoe"
click at [653, 453] on div "128 characters left." at bounding box center [777, 446] width 431 height 33
type input "Director"
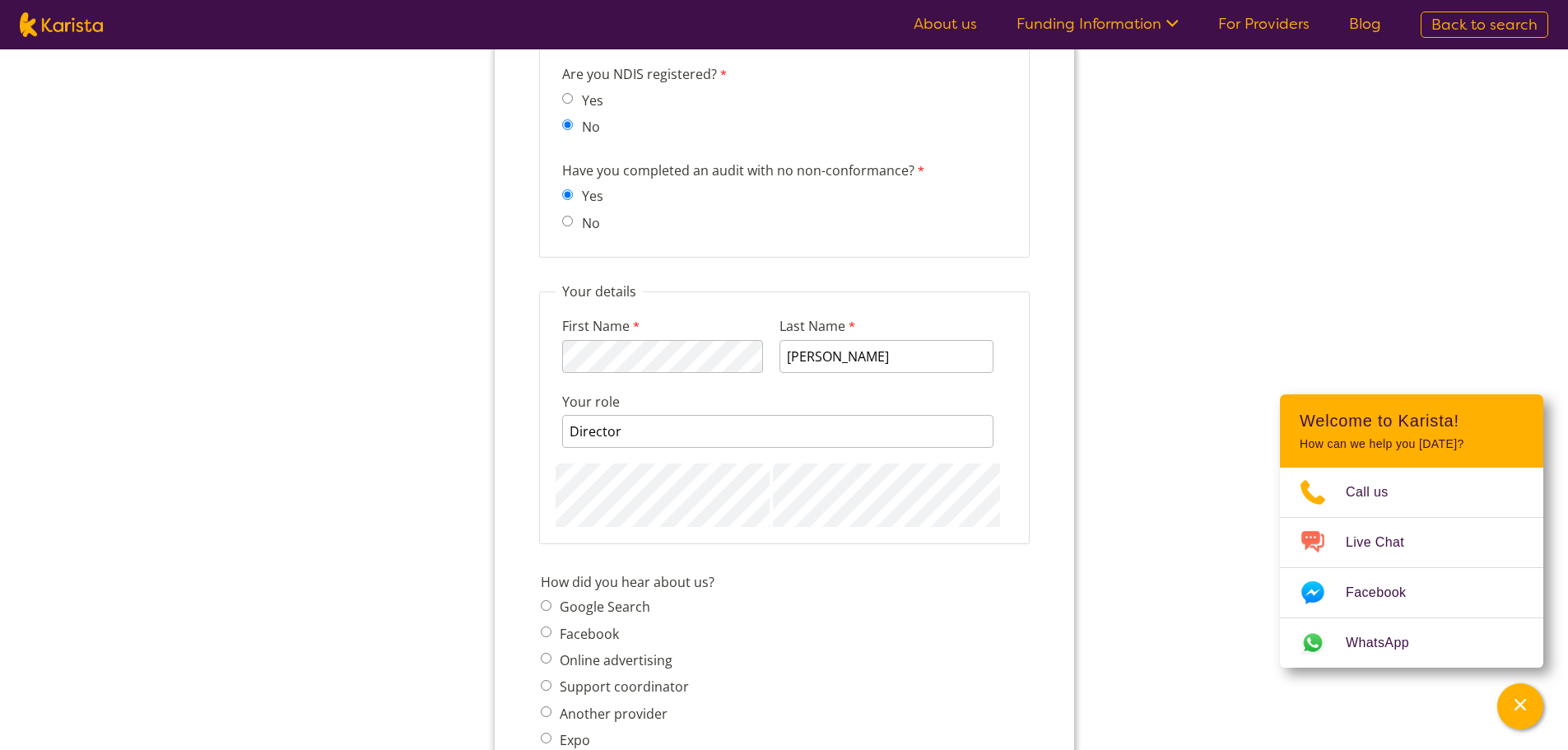
click at [970, 595] on div "How did you hear about us? Google Search Facebook Online advertising Support co…" at bounding box center [784, 677] width 501 height 216
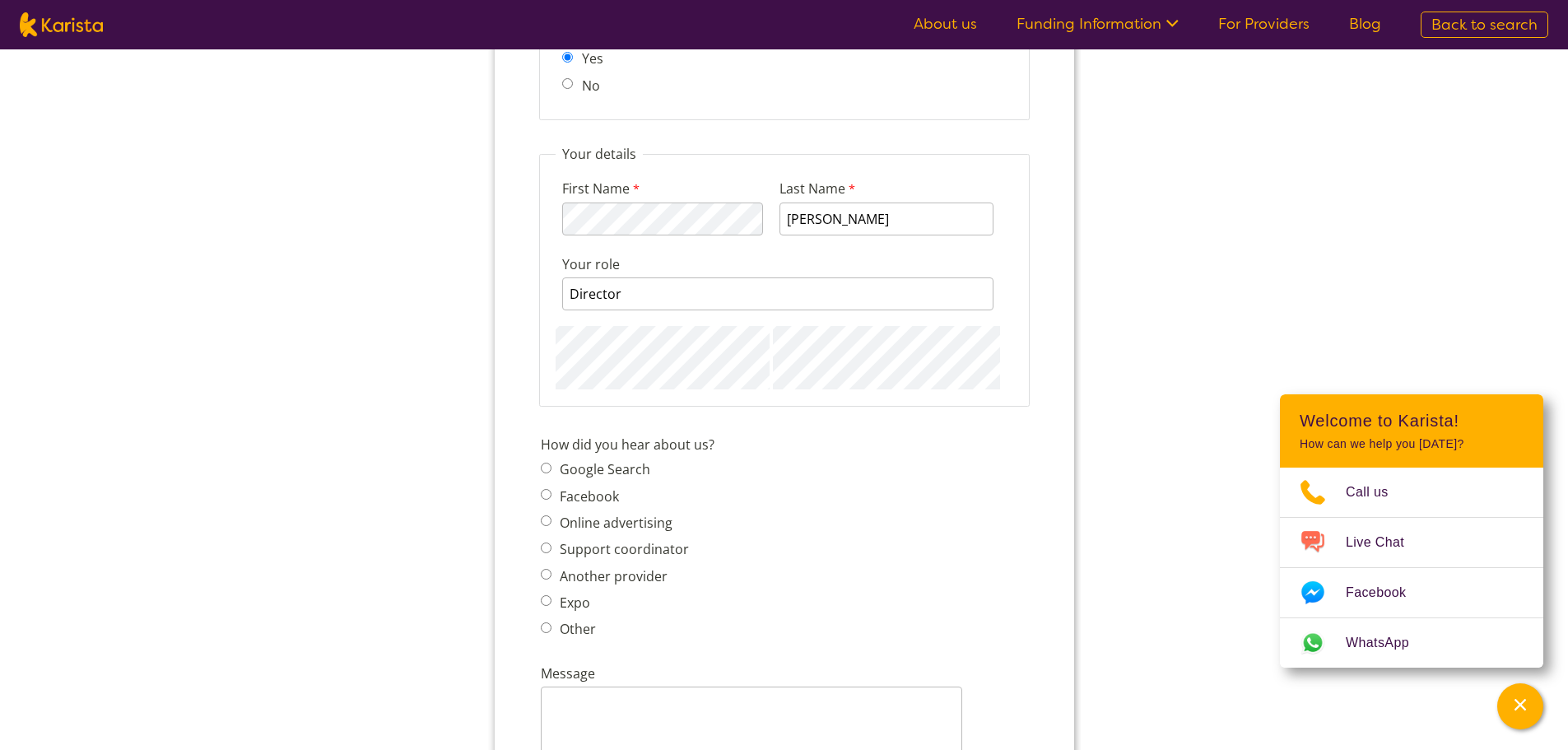
click at [544, 469] on input "Google Search" at bounding box center [546, 468] width 10 height 10
radio input "true"
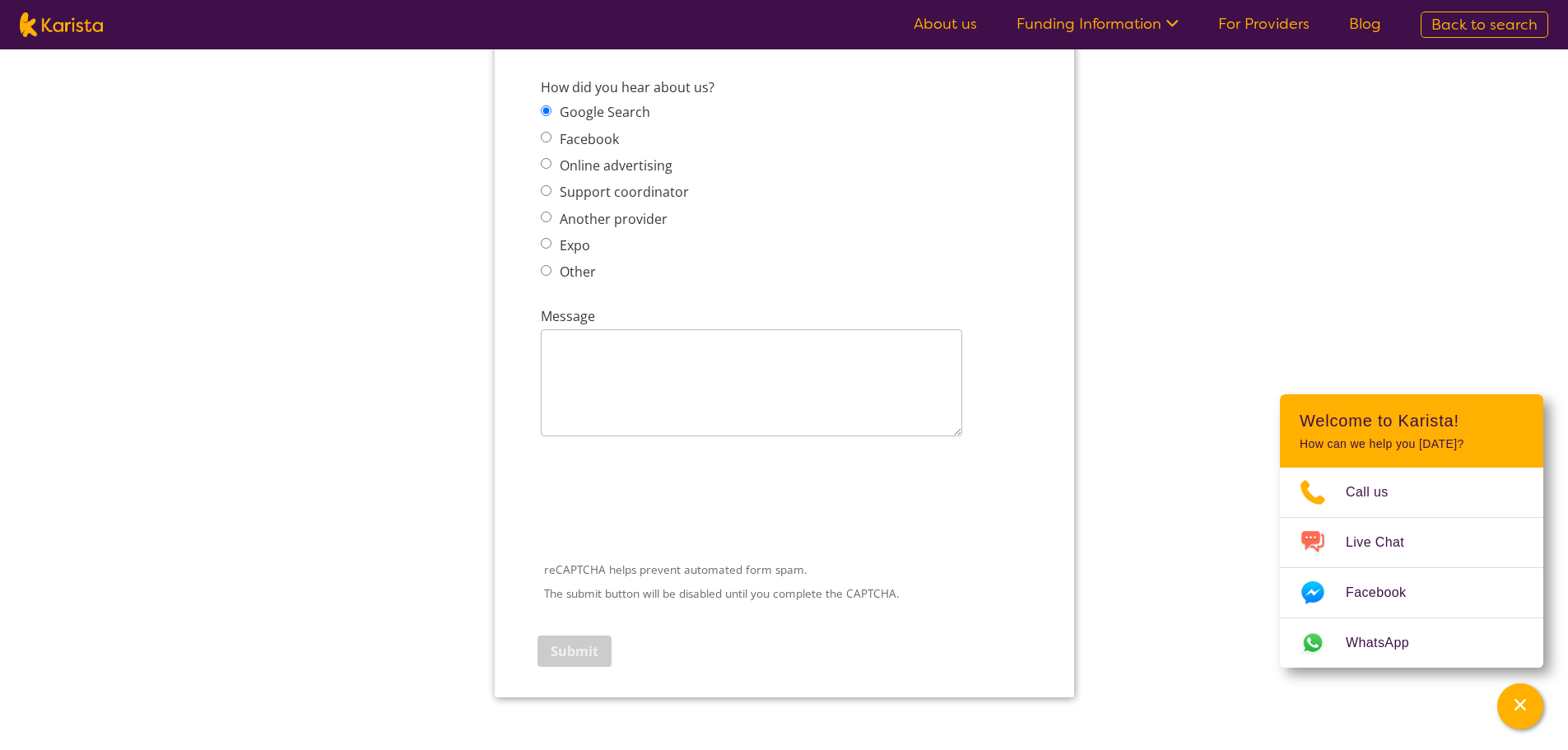
scroll to position [2196, 0]
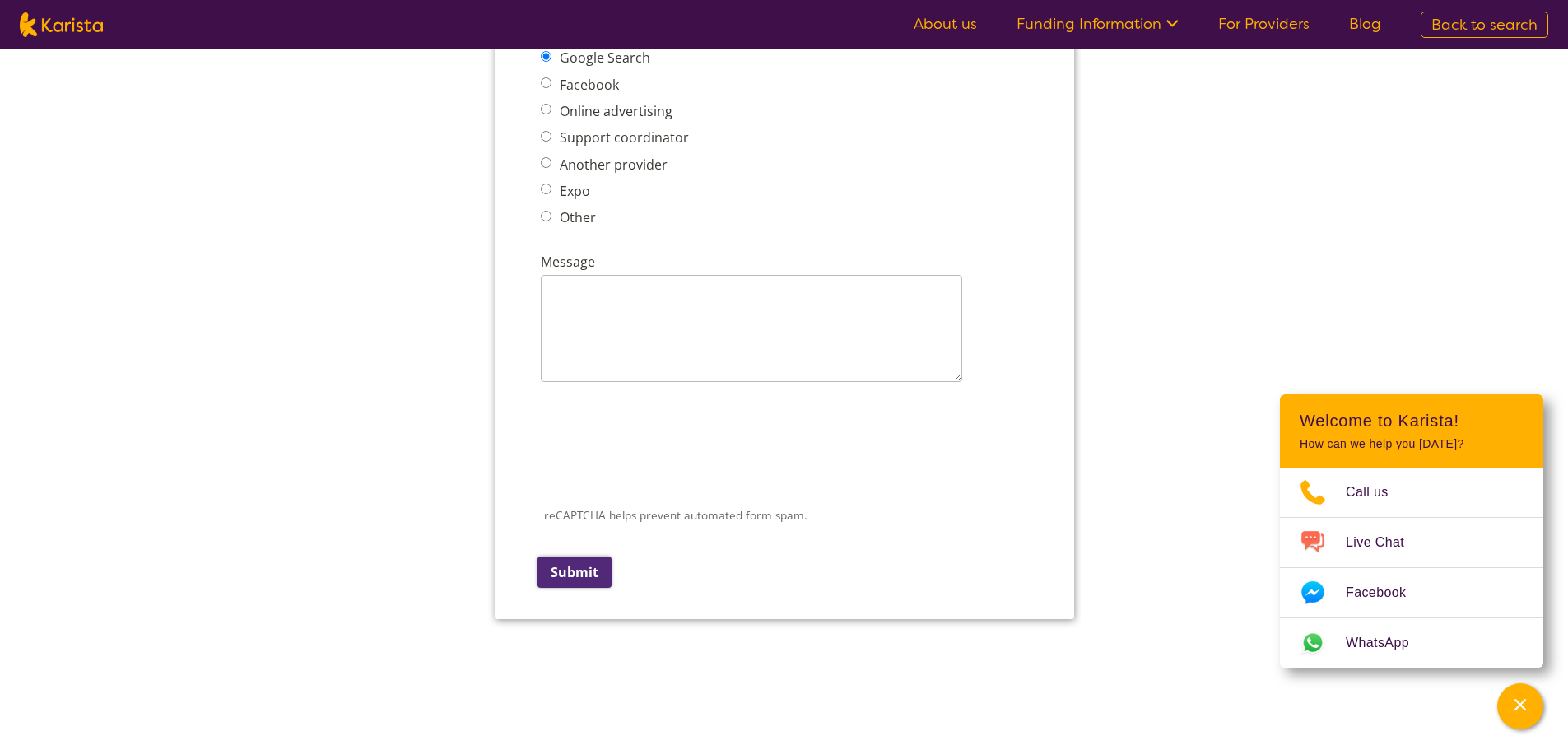
click at [578, 566] on input "Submit" at bounding box center [574, 572] width 74 height 31
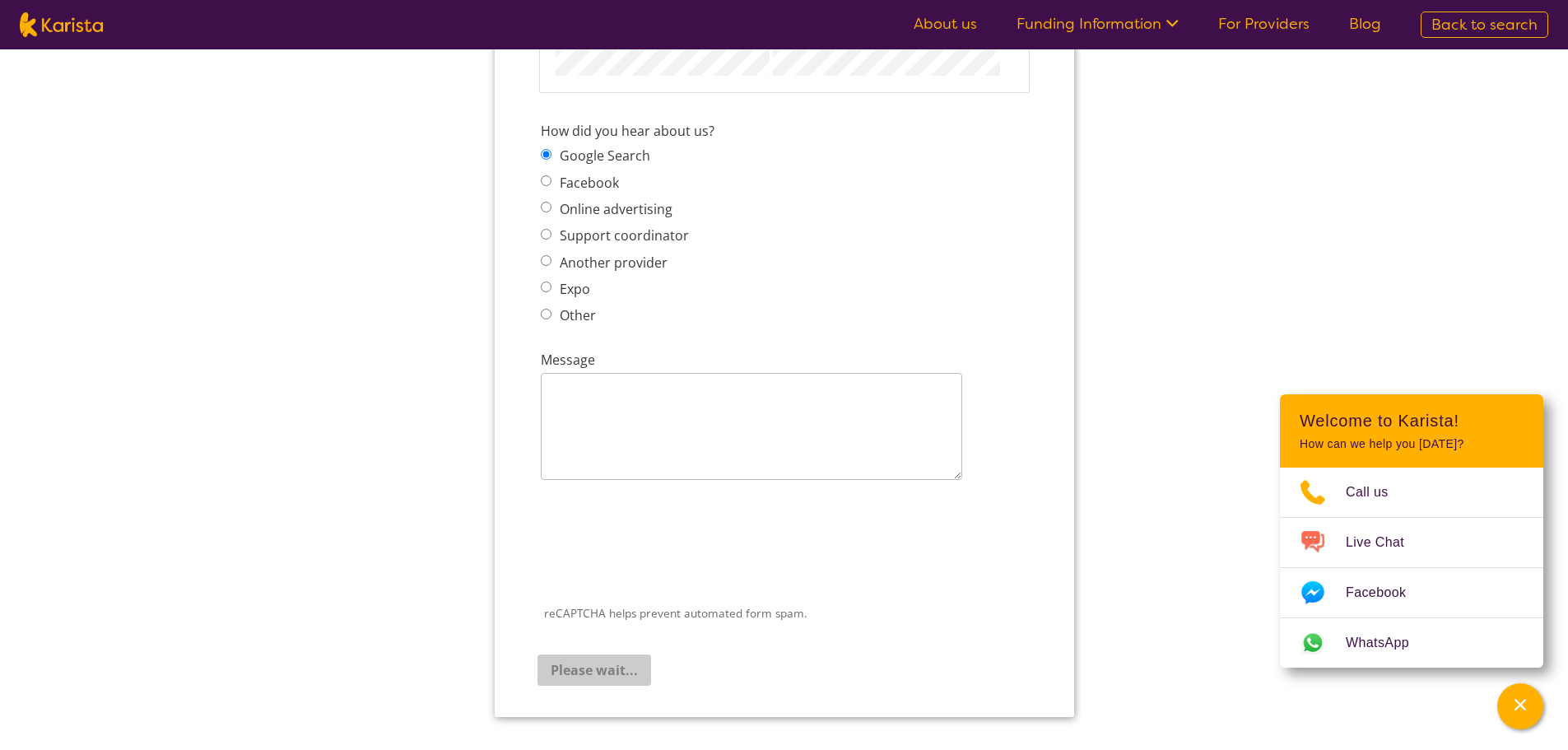
scroll to position [2059, 0]
